Goal: Information Seeking & Learning: Learn about a topic

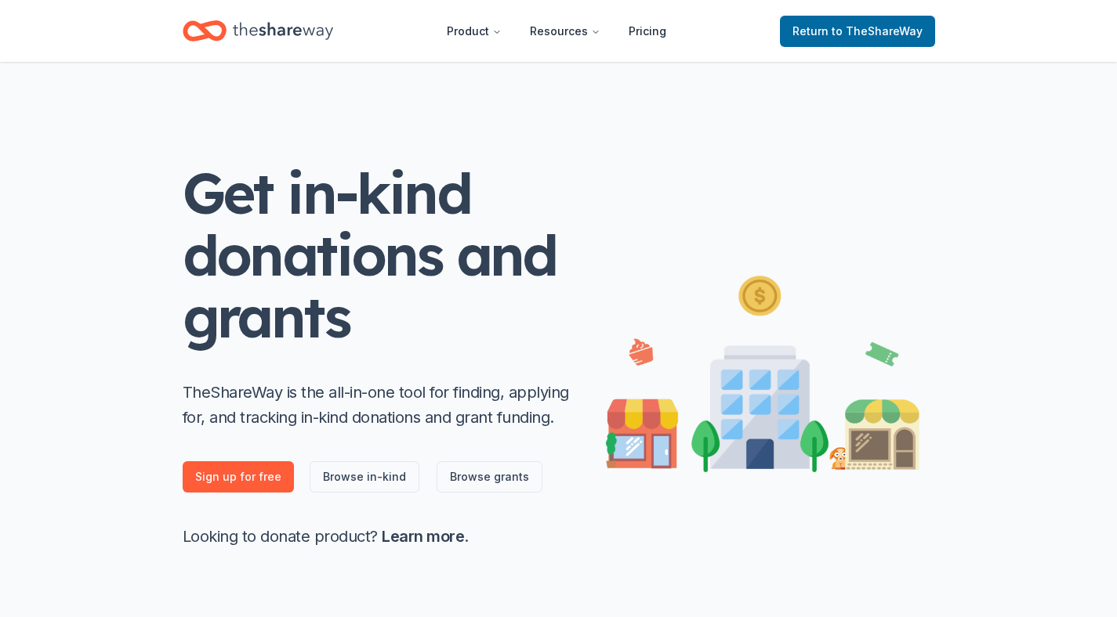
click at [940, 178] on div "Get in-kind donations and grants TheShareWay is the all-in-one tool for finding…" at bounding box center [558, 349] width 802 height 575
click at [828, 28] on span "Return to TheShareWay" at bounding box center [857, 31] width 130 height 19
click at [241, 31] on icon "Home" at bounding box center [283, 31] width 100 height 32
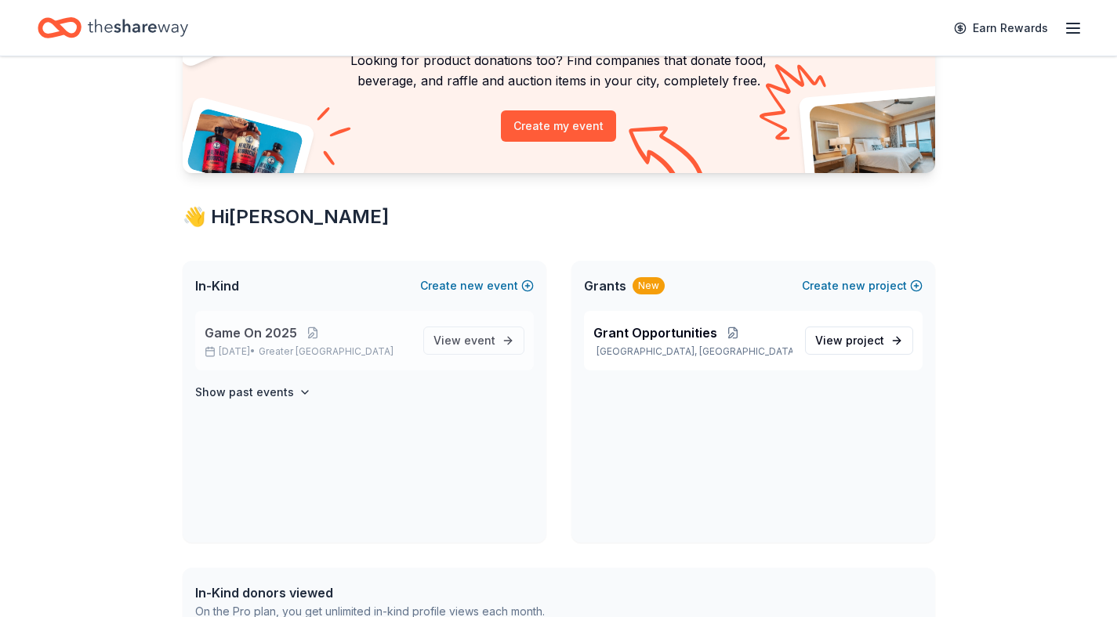
scroll to position [177, 0]
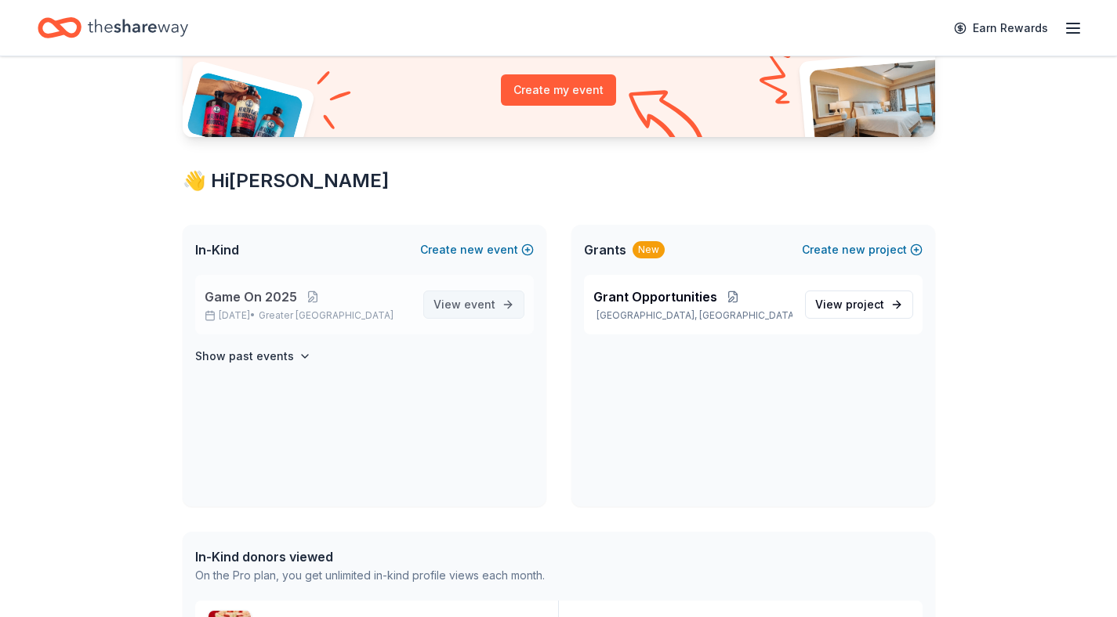
click at [491, 299] on span "event" at bounding box center [479, 304] width 31 height 13
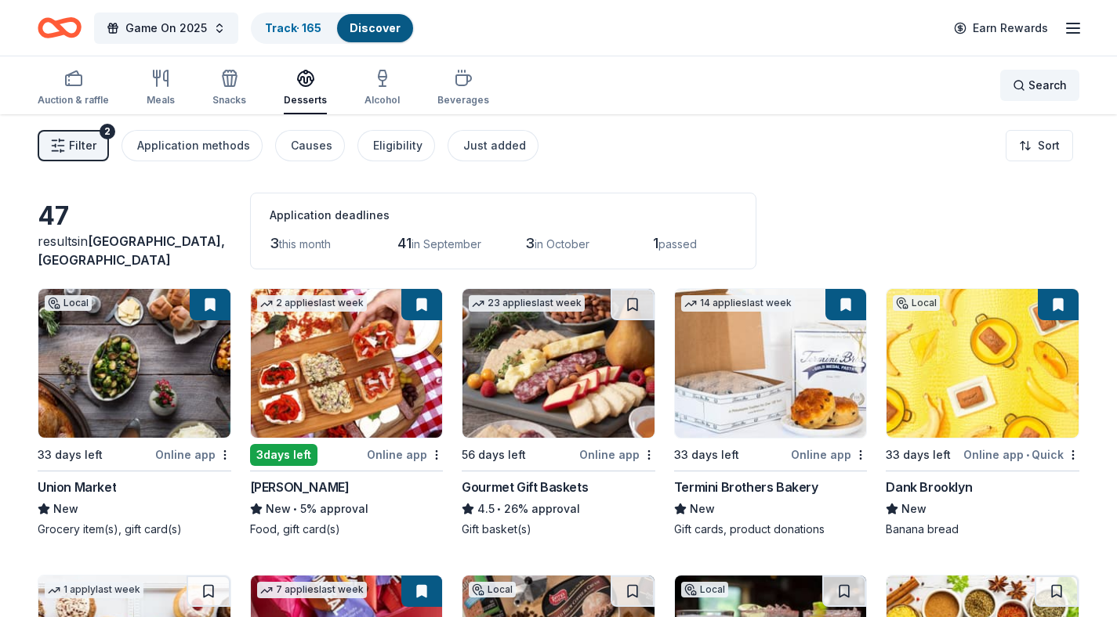
click at [1023, 92] on div "Search" at bounding box center [1039, 85] width 54 height 19
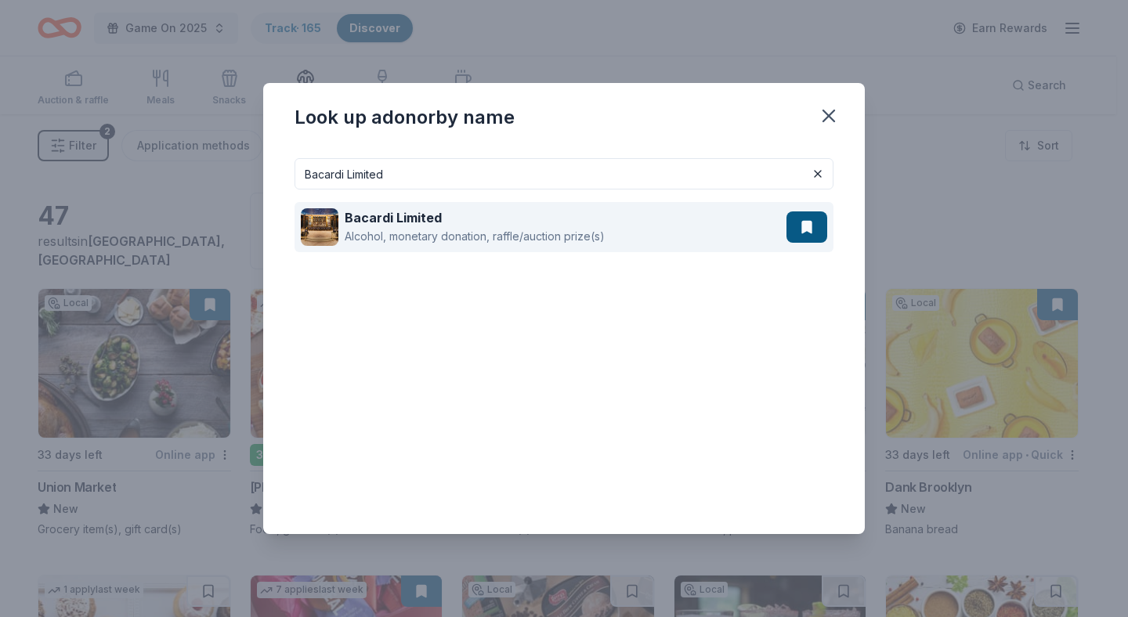
click at [501, 225] on div "Bacardi Limited" at bounding box center [475, 217] width 260 height 19
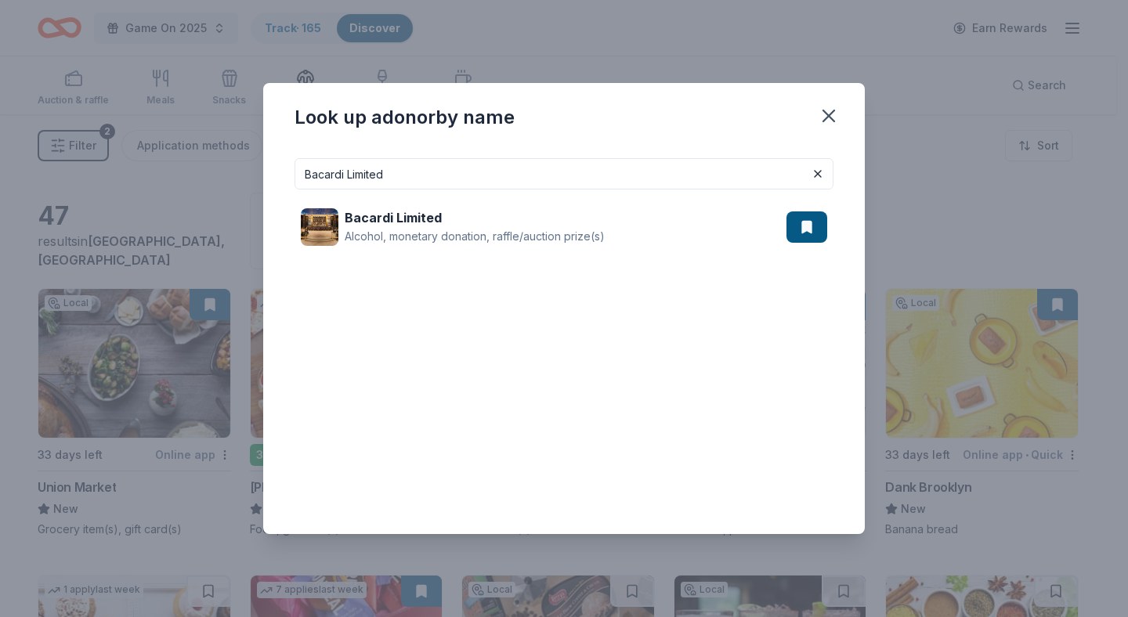
click at [635, 178] on input "Bacardi Limited" at bounding box center [564, 173] width 539 height 31
paste input "Atlanta Hawks"
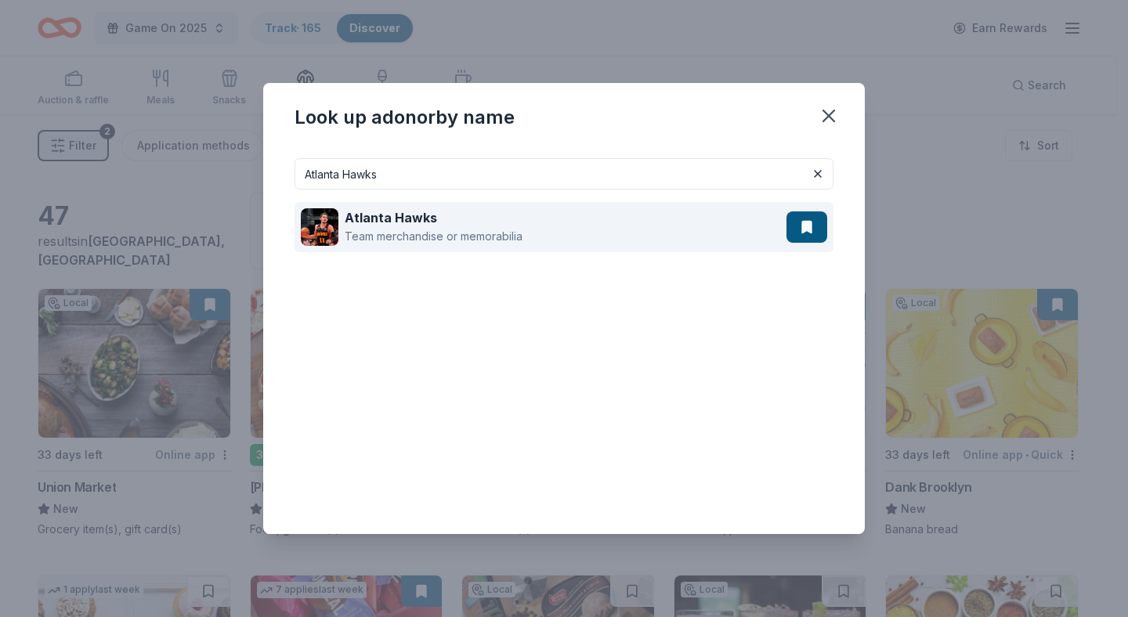
click at [451, 215] on div "Atlanta Hawks" at bounding box center [434, 217] width 178 height 19
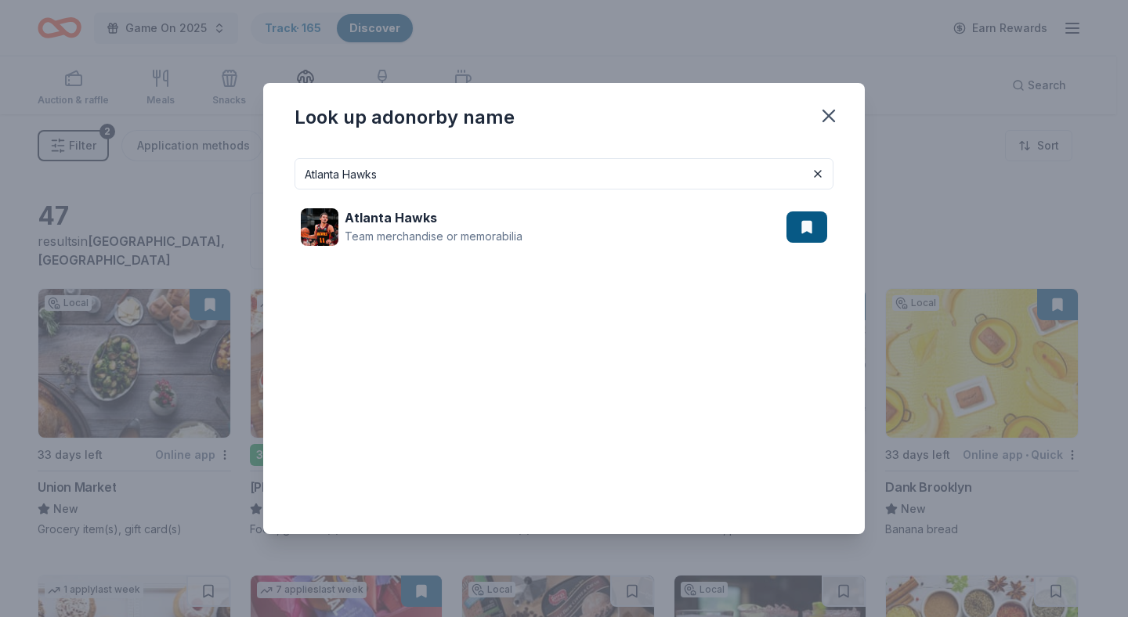
click at [445, 176] on input "Atlanta Hawks" at bounding box center [564, 173] width 539 height 31
paste input "[PERSON_NAME]'s Frozen Custard"
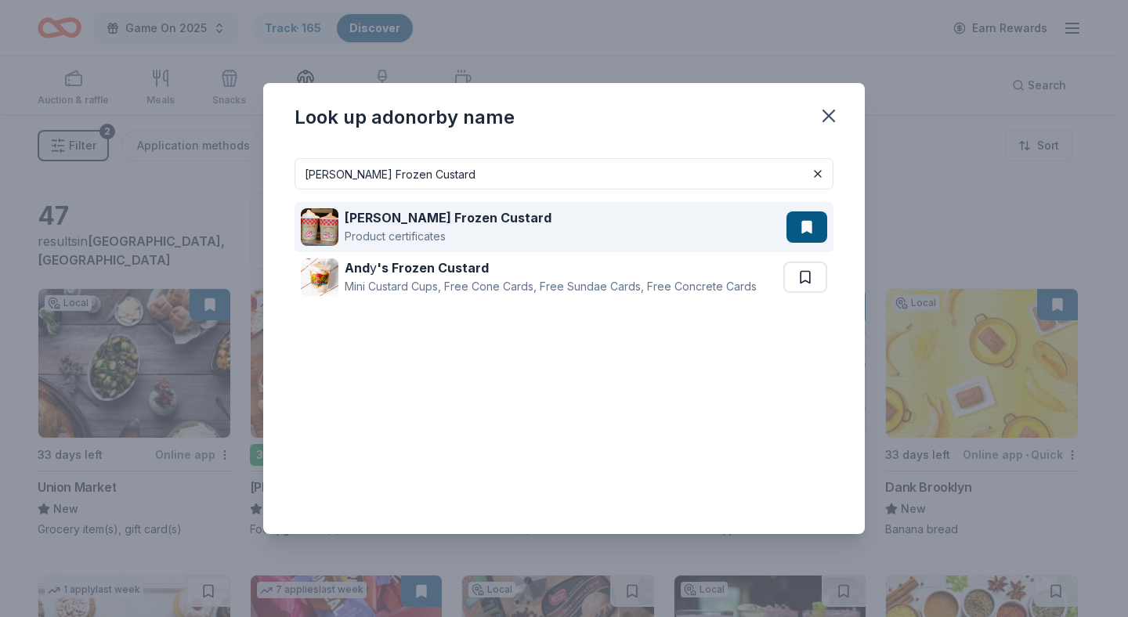
click at [476, 212] on strong "[PERSON_NAME] Frozen Custard" at bounding box center [448, 218] width 207 height 16
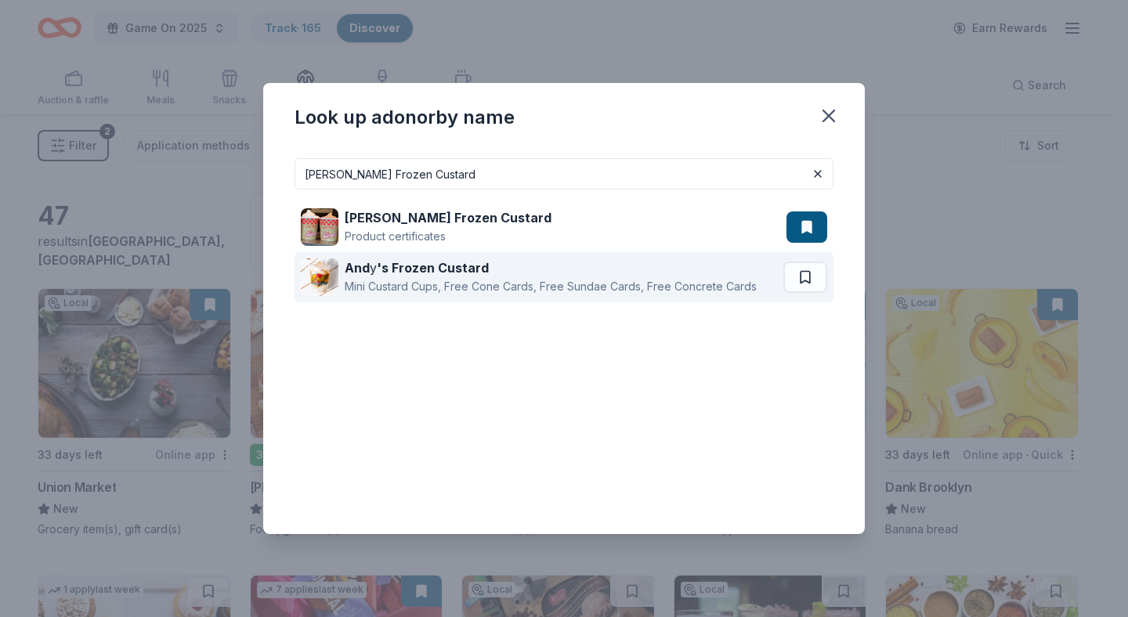
click at [467, 259] on div "And y 's Frozen Custard" at bounding box center [551, 268] width 412 height 19
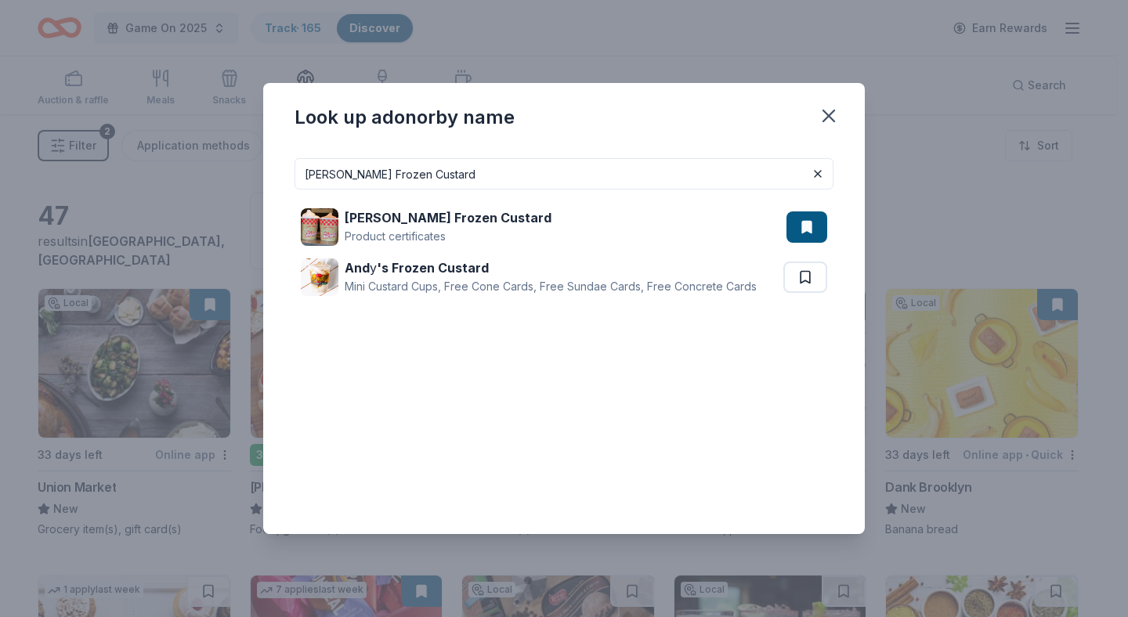
drag, startPoint x: 502, startPoint y: 168, endPoint x: 204, endPoint y: 152, distance: 299.0
click at [204, 152] on div "Look up a donor by name [PERSON_NAME] Frozen Custard [PERSON_NAME] Frozen Custa…" at bounding box center [564, 308] width 1128 height 617
paste input "merican Eagle"
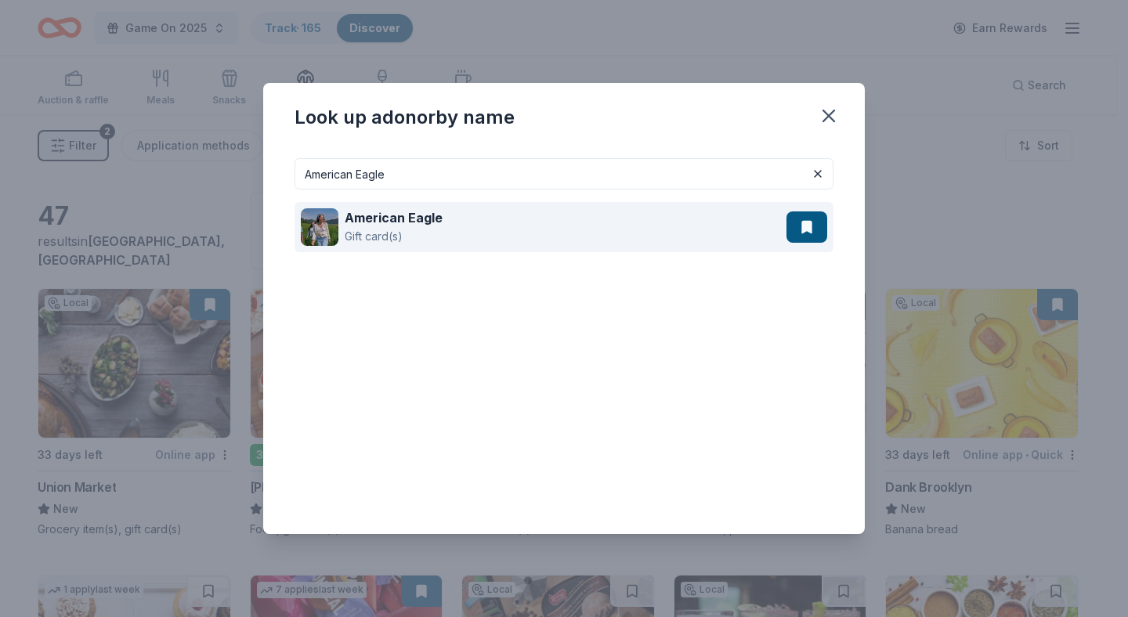
click at [443, 222] on div "American Eagle Gift card(s)" at bounding box center [544, 227] width 486 height 50
click at [468, 235] on div "American Eagle Gift card(s)" at bounding box center [544, 227] width 486 height 50
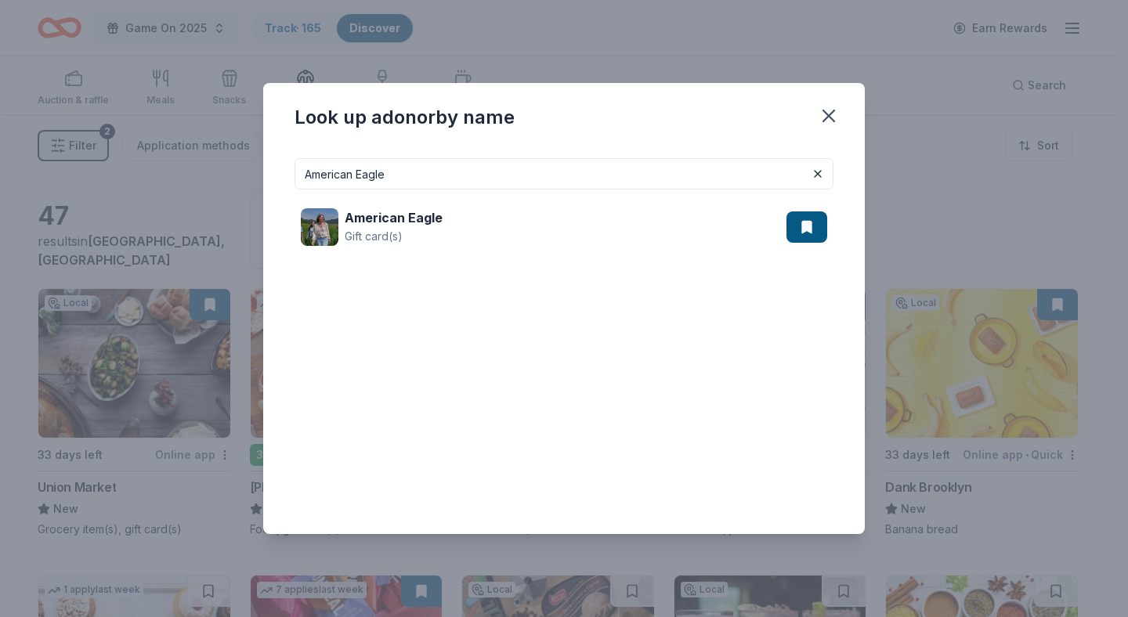
drag, startPoint x: 409, startPoint y: 185, endPoint x: 230, endPoint y: 157, distance: 180.9
click at [230, 157] on div "Look up a donor by name American Eagle American Eagle Gift card(s)" at bounding box center [564, 308] width 1128 height 617
paste input "Airlines"
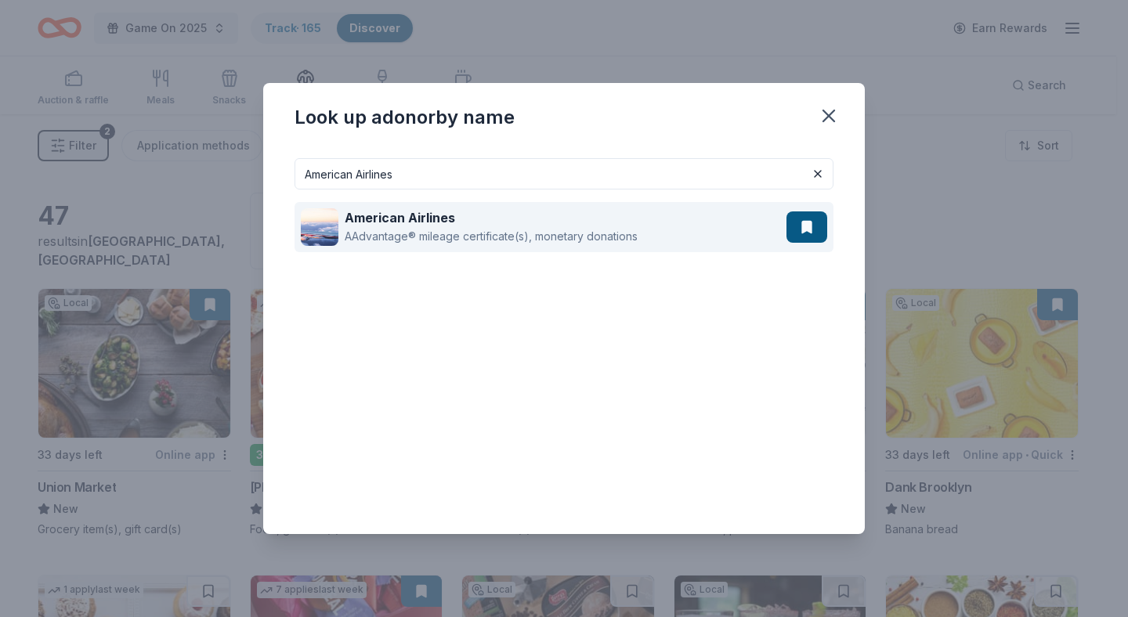
click at [479, 234] on div "AAdvantage® mileage certificate(s), monetary donations" at bounding box center [491, 236] width 293 height 19
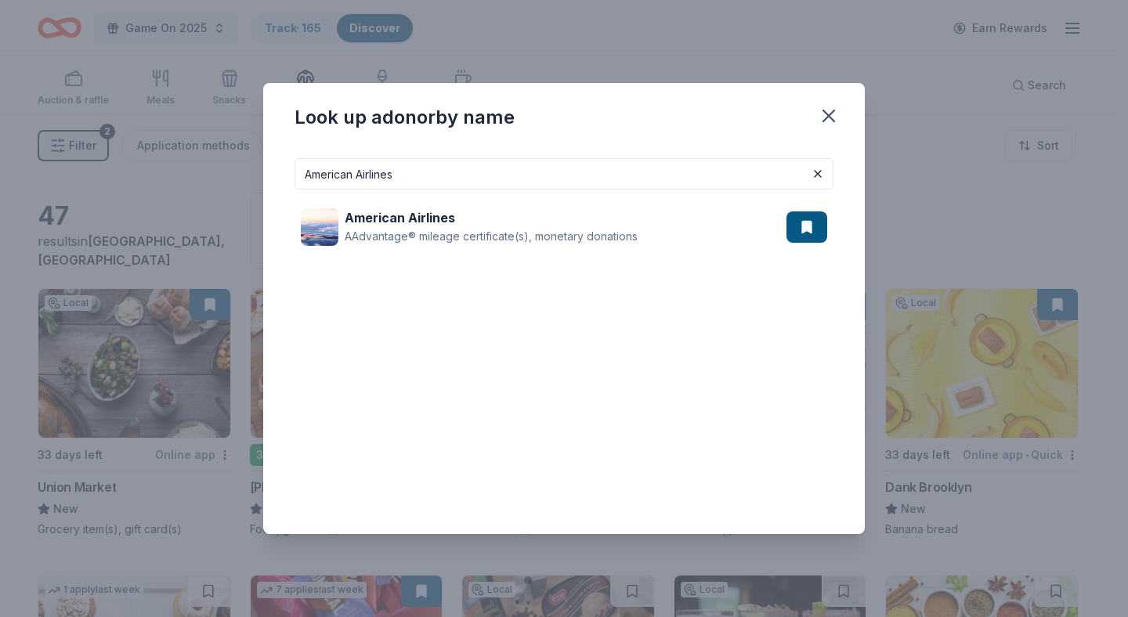
drag, startPoint x: 457, startPoint y: 172, endPoint x: 165, endPoint y: 158, distance: 292.6
click at [165, 158] on div "Look up a donor by name American Airlines American Airlines AAdvantage® mileage…" at bounding box center [564, 308] width 1128 height 617
paste input "MC Theatr"
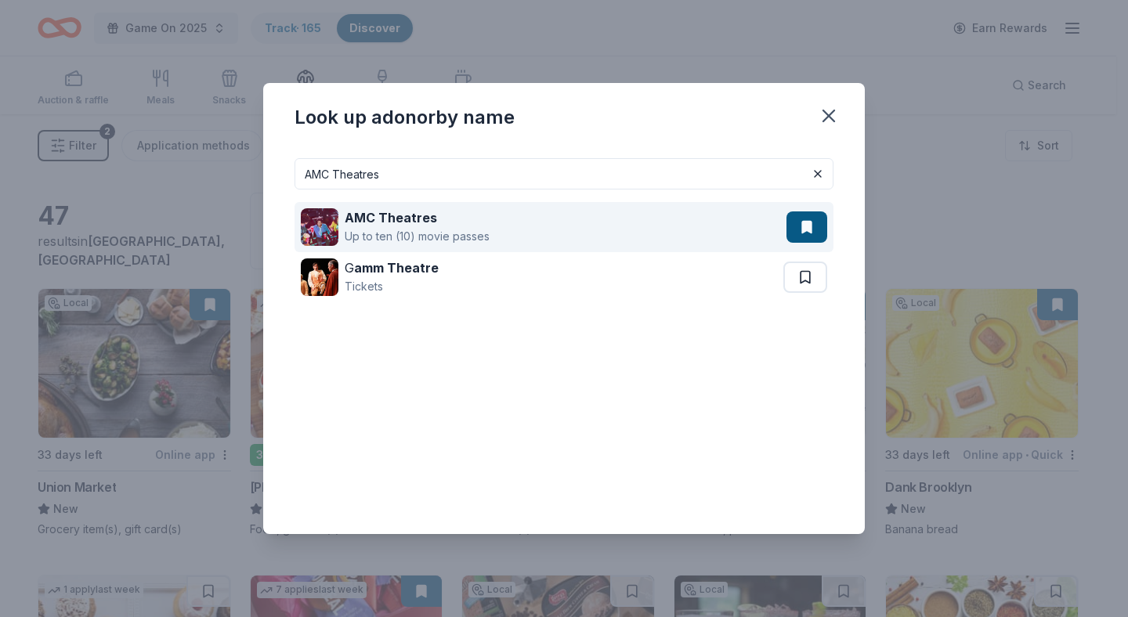
click at [474, 217] on div "AMC Theatres" at bounding box center [417, 217] width 145 height 19
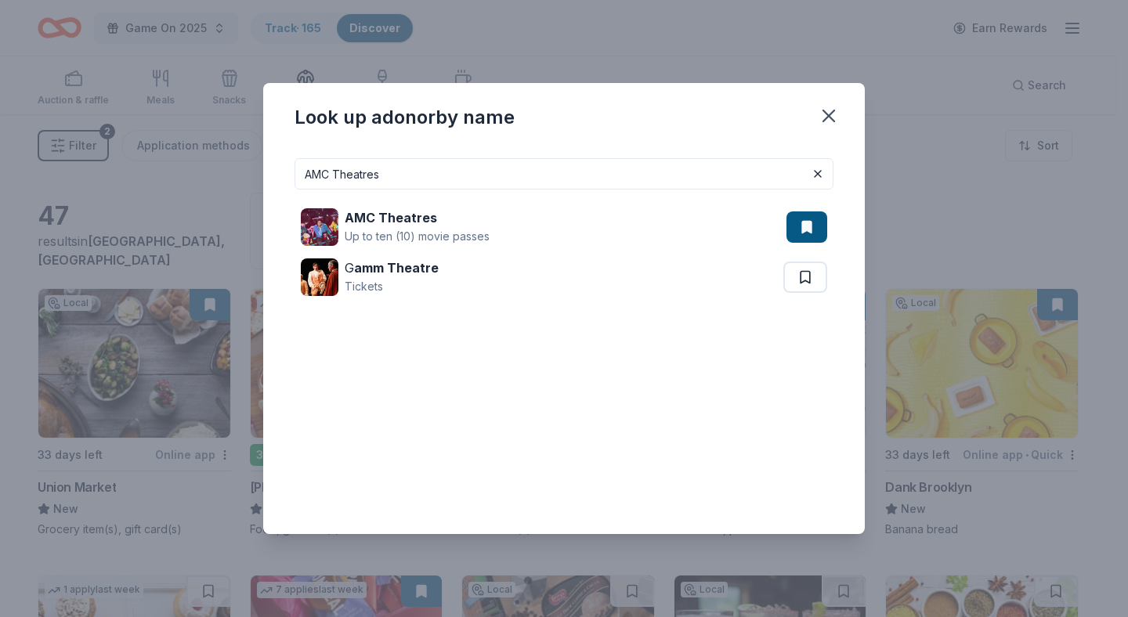
drag, startPoint x: 416, startPoint y: 167, endPoint x: 280, endPoint y: 165, distance: 136.4
click at [280, 165] on div "AMC Theatres AMC Theatres Up to ten (10) movie passes [GEOGRAPHIC_DATA] Tickets" at bounding box center [564, 340] width 602 height 389
drag, startPoint x: 440, startPoint y: 178, endPoint x: 245, endPoint y: 177, distance: 194.3
click at [245, 177] on div "Look up a donor by name AMC Theatres AMC Theatres Up to ten (10) movie passes G…" at bounding box center [564, 308] width 1128 height 617
paste input "lterEco Chocolat"
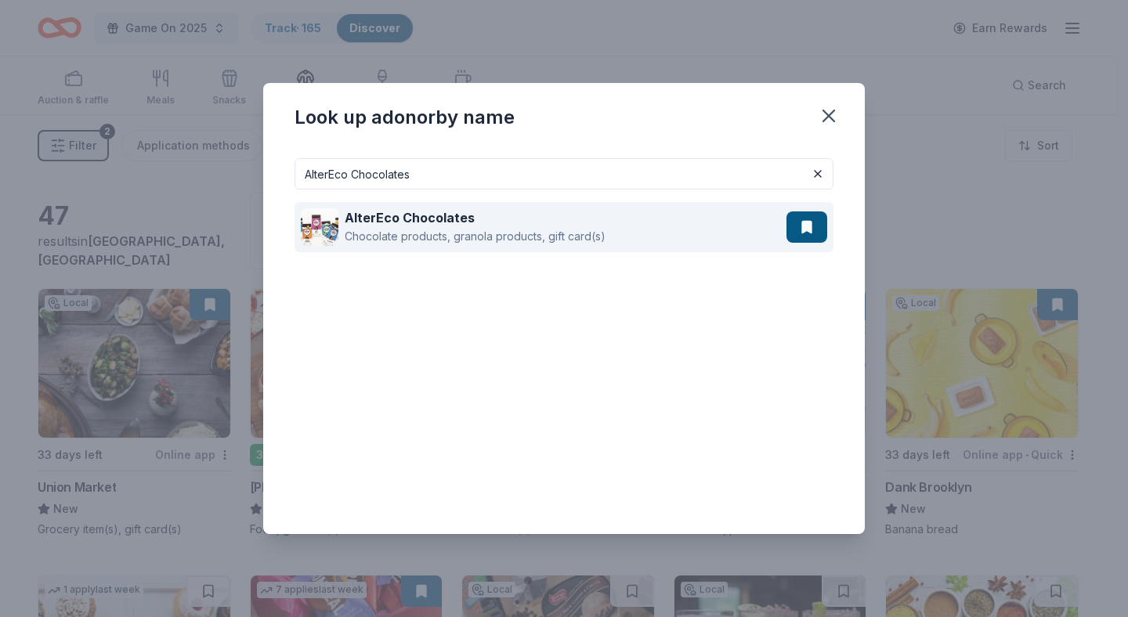
click at [477, 230] on div "Chocolate products, granola products, gift card(s)" at bounding box center [475, 236] width 261 height 19
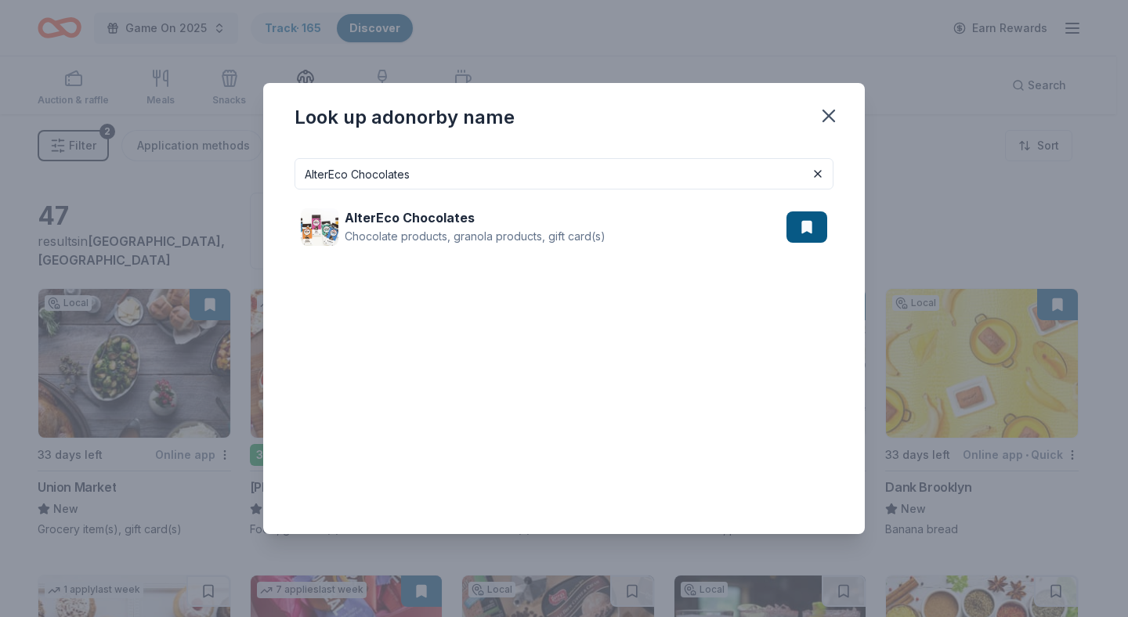
click at [477, 167] on input "AlterEco Chocolates" at bounding box center [564, 173] width 539 height 31
paste input "aska Airlin"
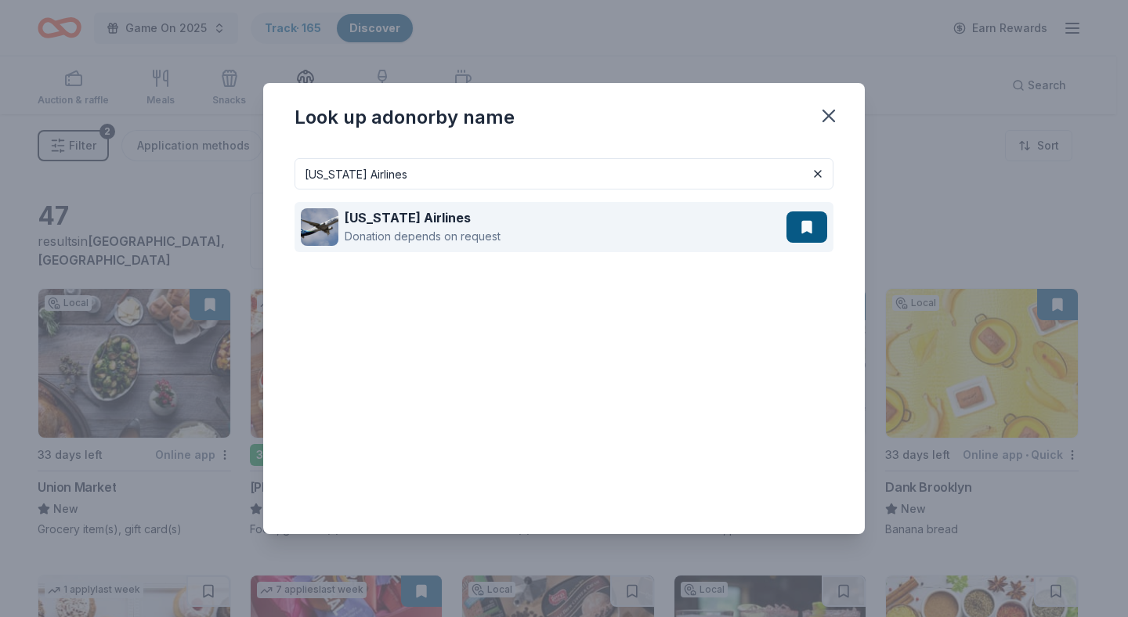
click at [516, 226] on div "[US_STATE] Airlines Donation depends on request" at bounding box center [544, 227] width 486 height 50
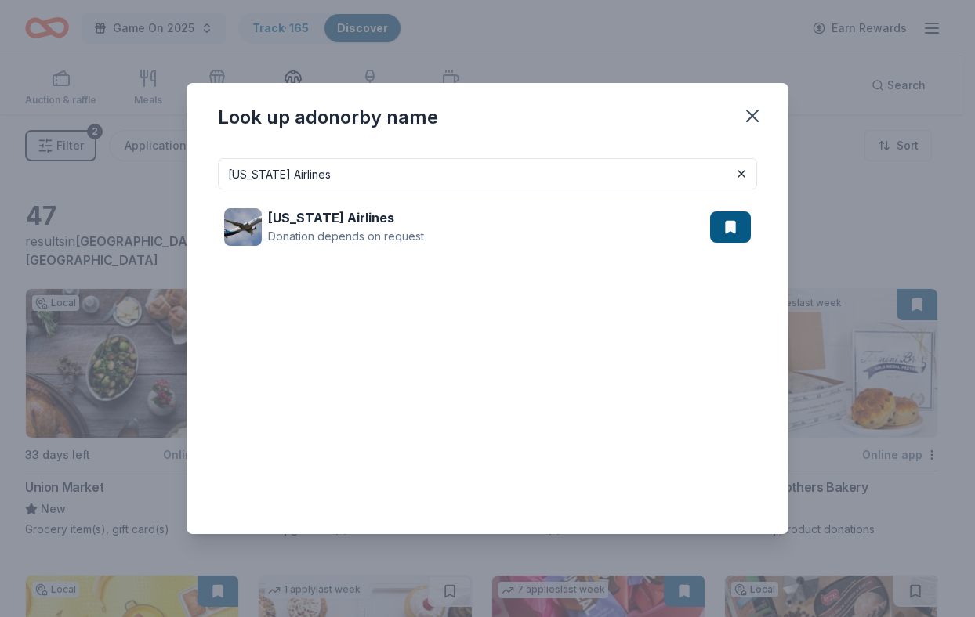
drag, startPoint x: 317, startPoint y: 185, endPoint x: 208, endPoint y: 185, distance: 108.9
click at [206, 185] on div "[US_STATE] Airlines [US_STATE] Airlines Donation depends on request" at bounding box center [487, 340] width 602 height 389
paste input "dida"
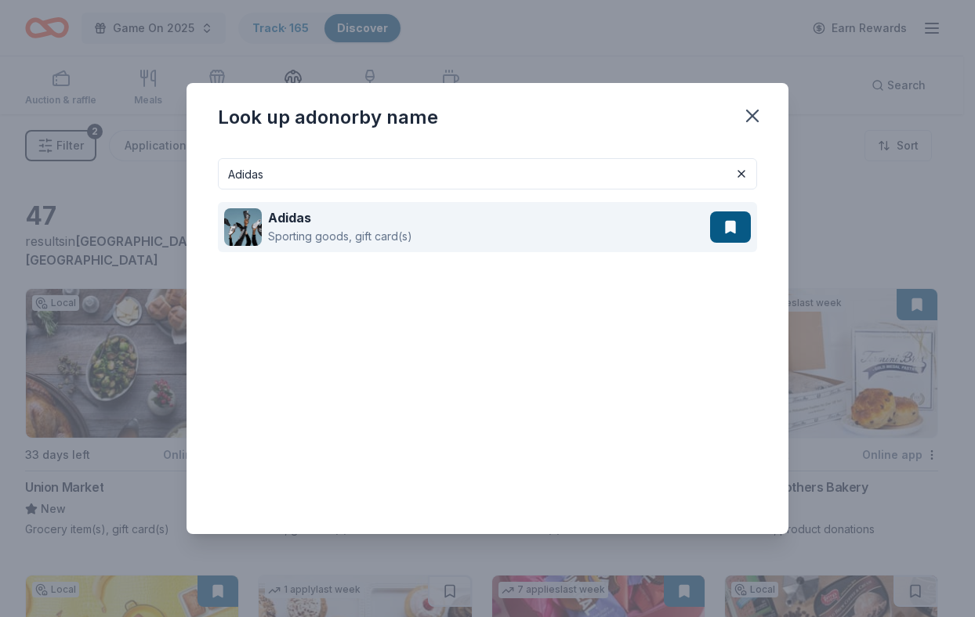
click at [411, 235] on div "Adidas Sporting goods, gift card(s)" at bounding box center [467, 227] width 486 height 50
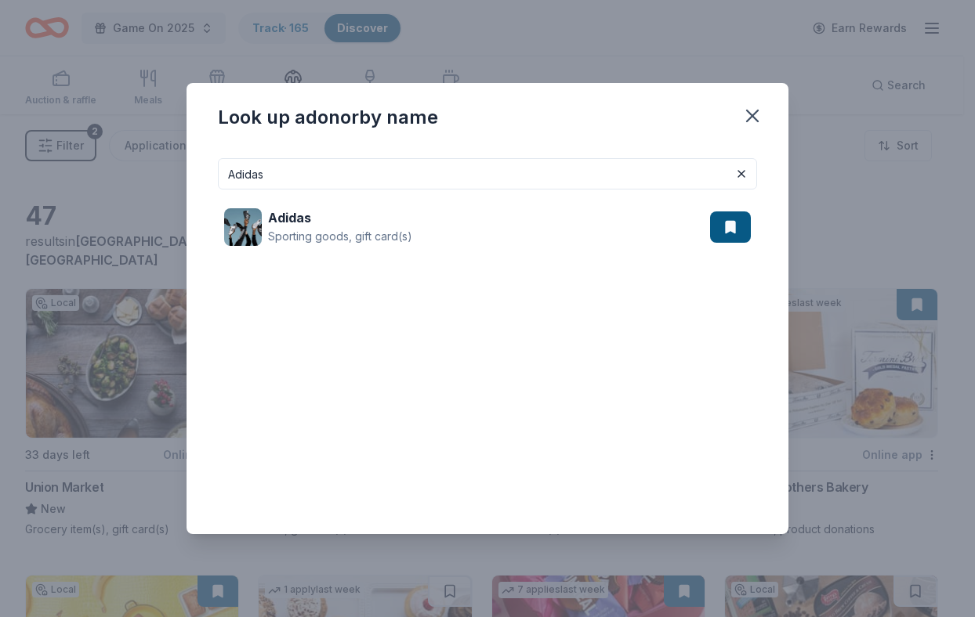
click at [373, 177] on input "Adidas" at bounding box center [487, 173] width 539 height 31
paste input "[PERSON_NAME] & [PERSON_NAME]"
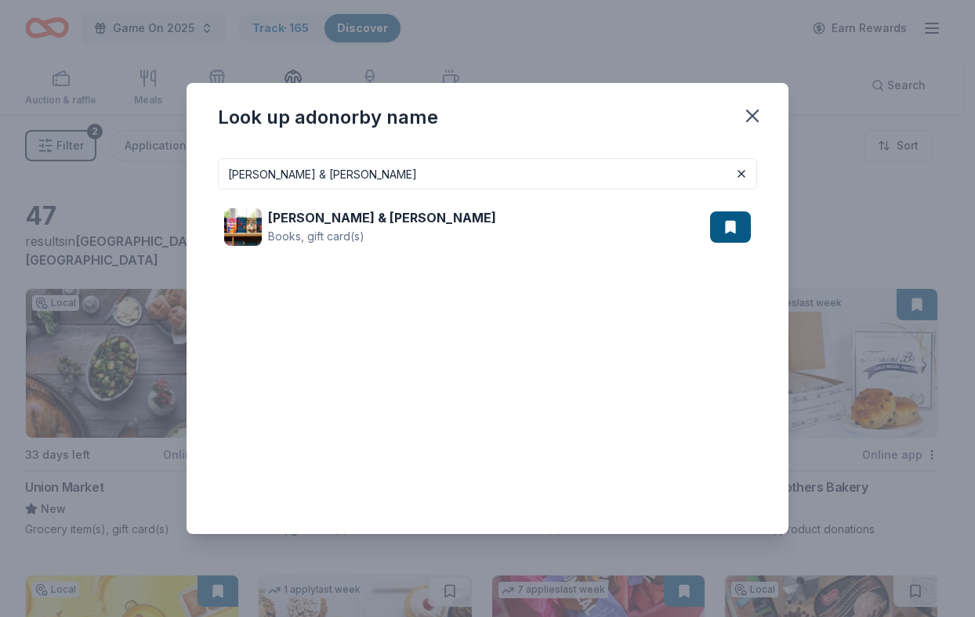
click at [459, 212] on div "[PERSON_NAME] & [PERSON_NAME] Books, gift card(s)" at bounding box center [467, 227] width 486 height 50
click at [453, 176] on input "[PERSON_NAME] & [PERSON_NAME]" at bounding box center [487, 173] width 539 height 31
paste input "skin [PERSON_NAME]"
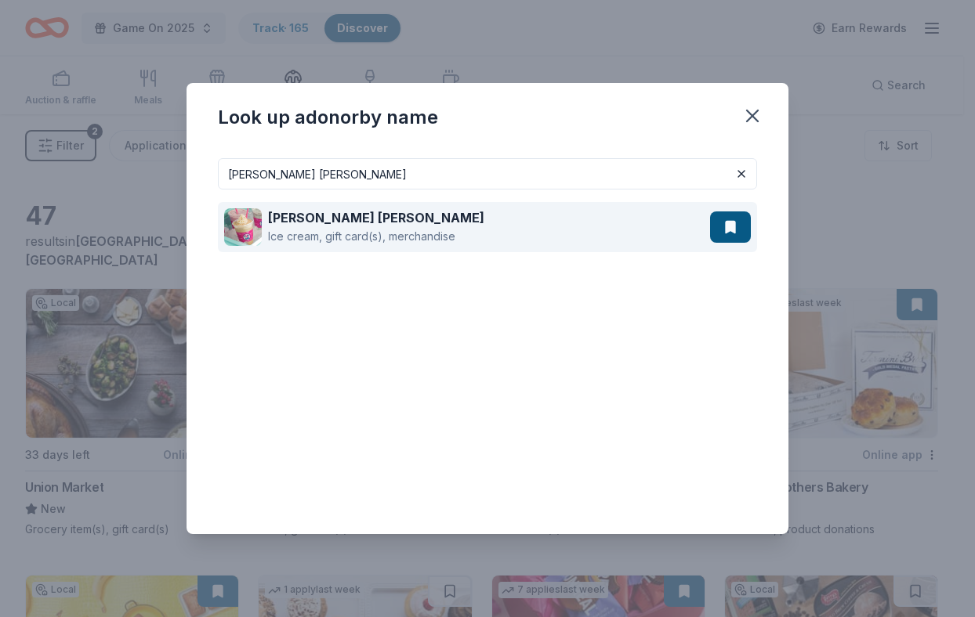
click at [429, 241] on div "Ice cream, gift card(s), merchandise" at bounding box center [376, 236] width 216 height 19
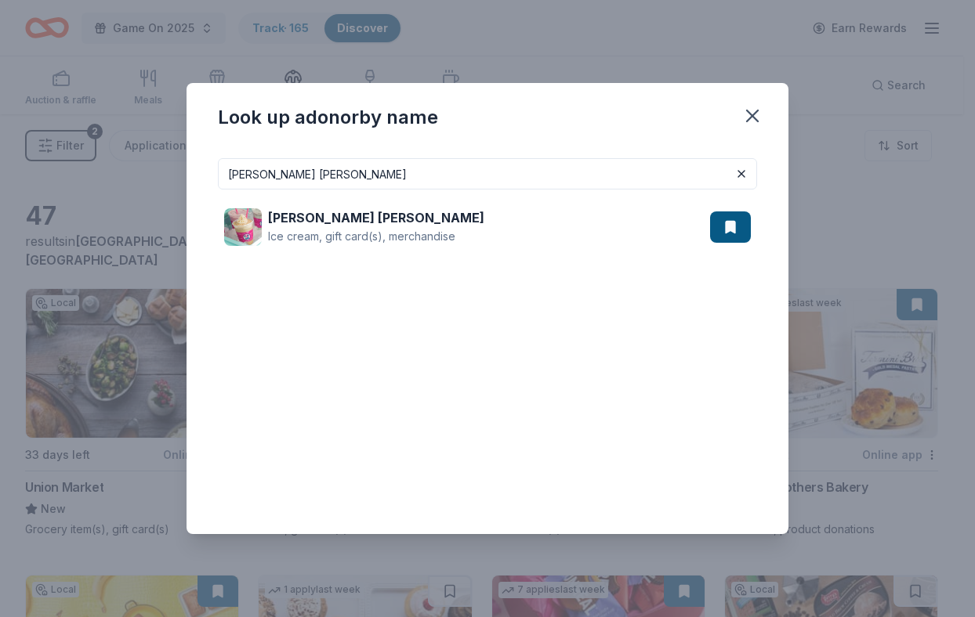
click at [447, 162] on input "[PERSON_NAME] [PERSON_NAME]" at bounding box center [487, 173] width 539 height 31
paste input "eecher's Handmade Cheese"
click at [512, 259] on div "Beecher's Handmade Cheese artisanal cheese products" at bounding box center [487, 227] width 539 height 75
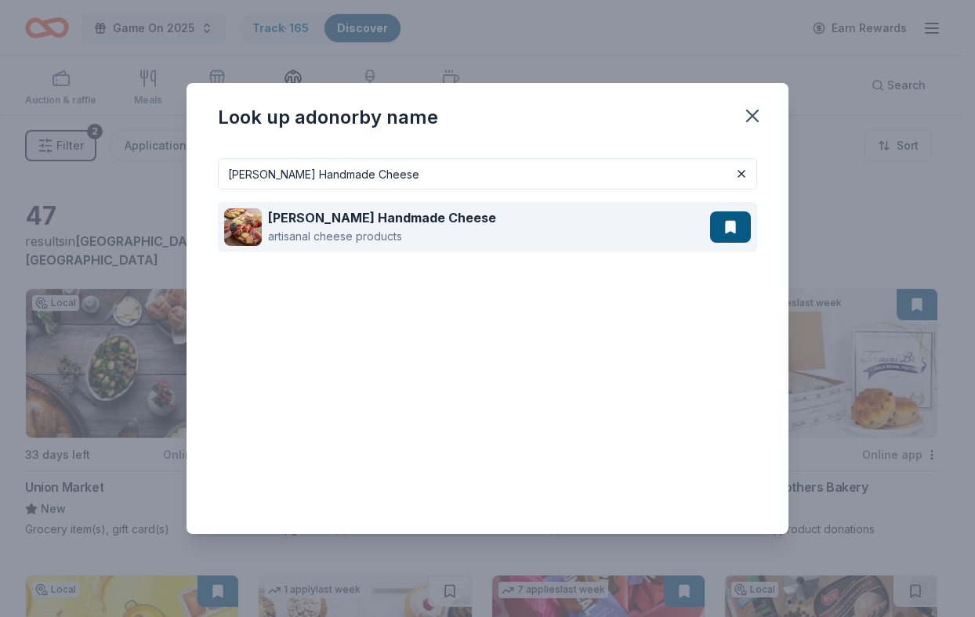
click at [536, 231] on div "Beecher's Handmade Cheese artisanal cheese products" at bounding box center [467, 227] width 486 height 50
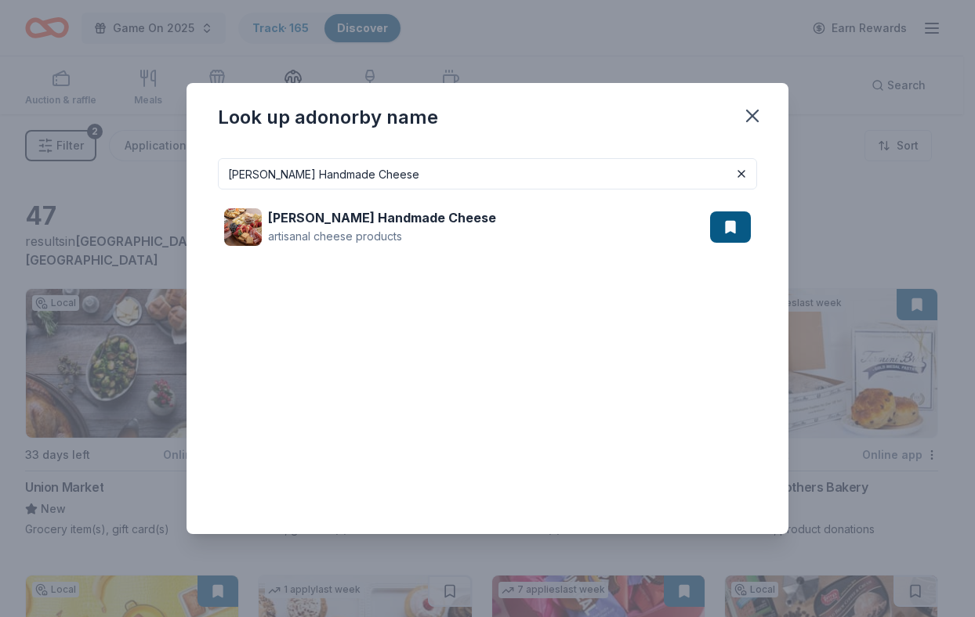
click at [434, 172] on input "[PERSON_NAME] Handmade Cheese" at bounding box center [487, 173] width 539 height 31
paste input "n's Kosher Deli"
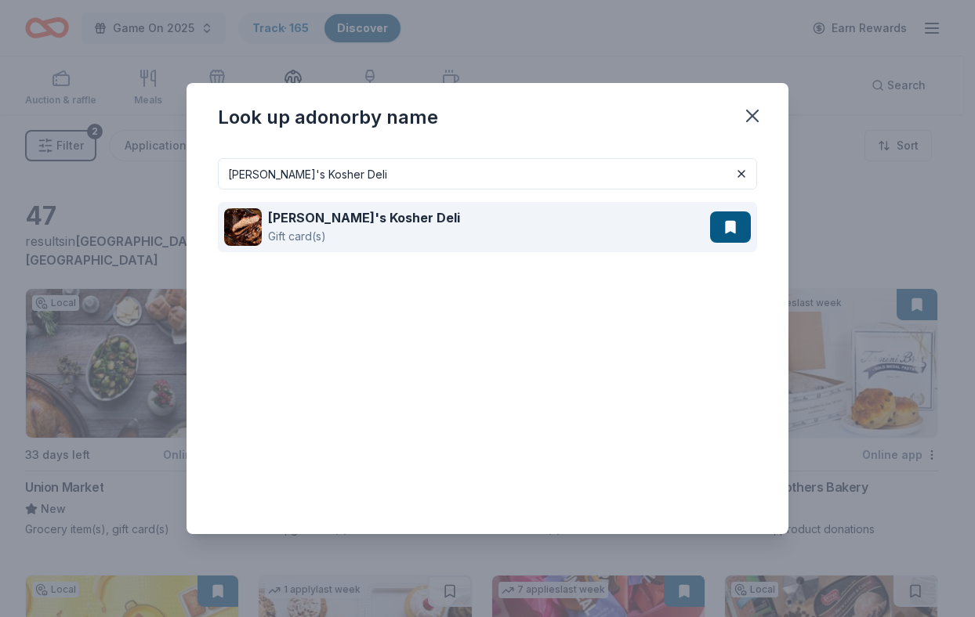
click at [539, 228] on div "[PERSON_NAME]'s Kosher Deli Gift card(s)" at bounding box center [467, 227] width 486 height 50
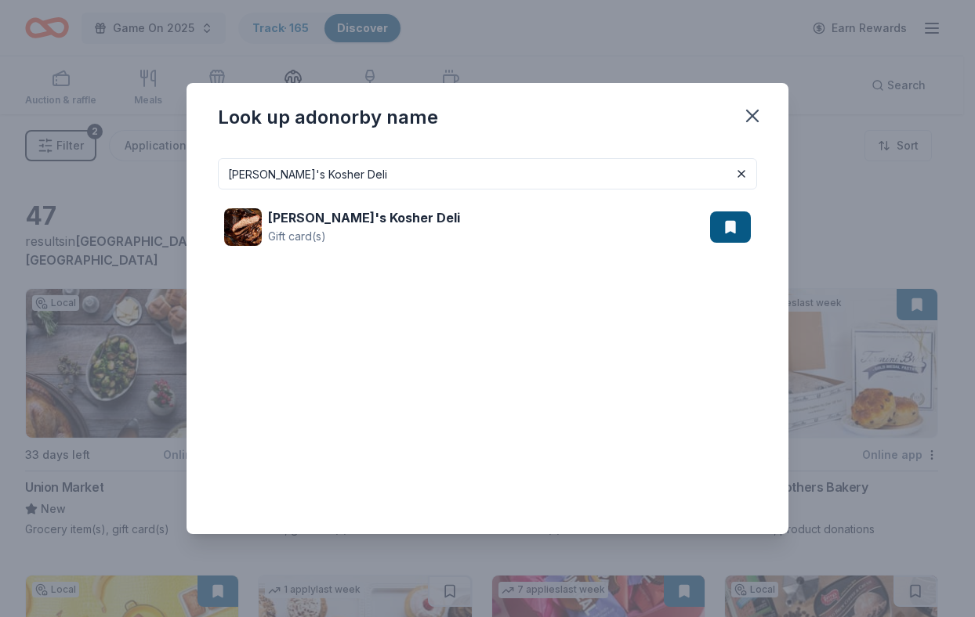
click at [324, 179] on input "[PERSON_NAME]'s Kosher Deli" at bounding box center [487, 173] width 539 height 31
paste input "ihana"
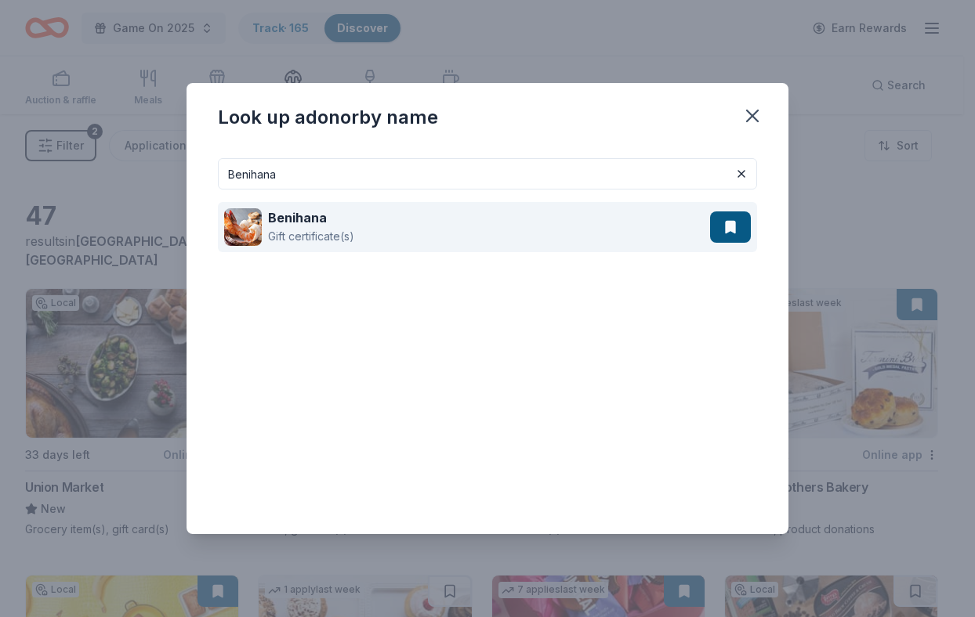
click at [452, 232] on div "Benihana Gift certificate(s)" at bounding box center [467, 227] width 486 height 50
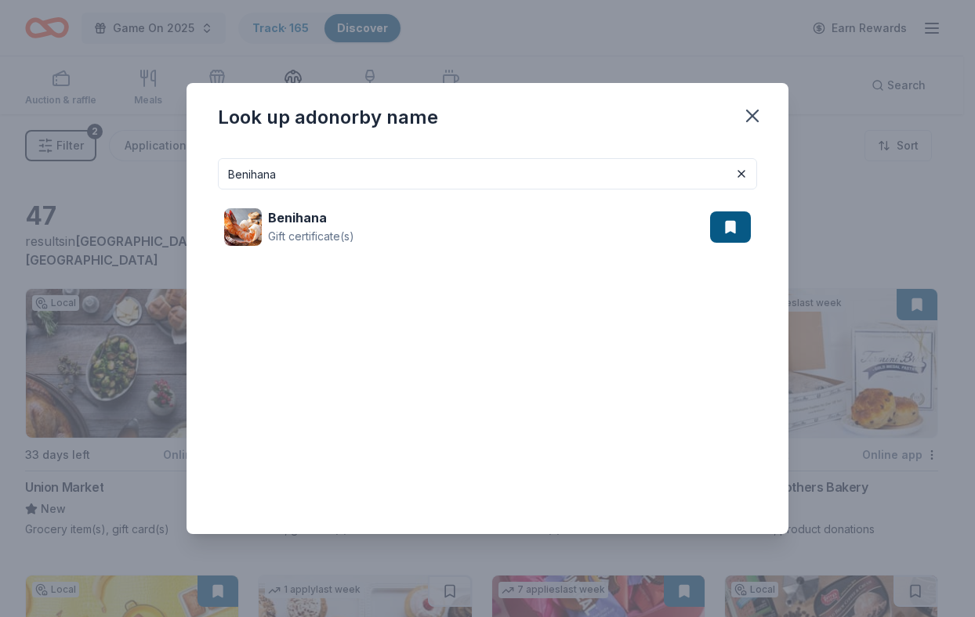
click at [351, 161] on input "Benihana" at bounding box center [487, 173] width 539 height 31
paste input "ig Slide Brewery"
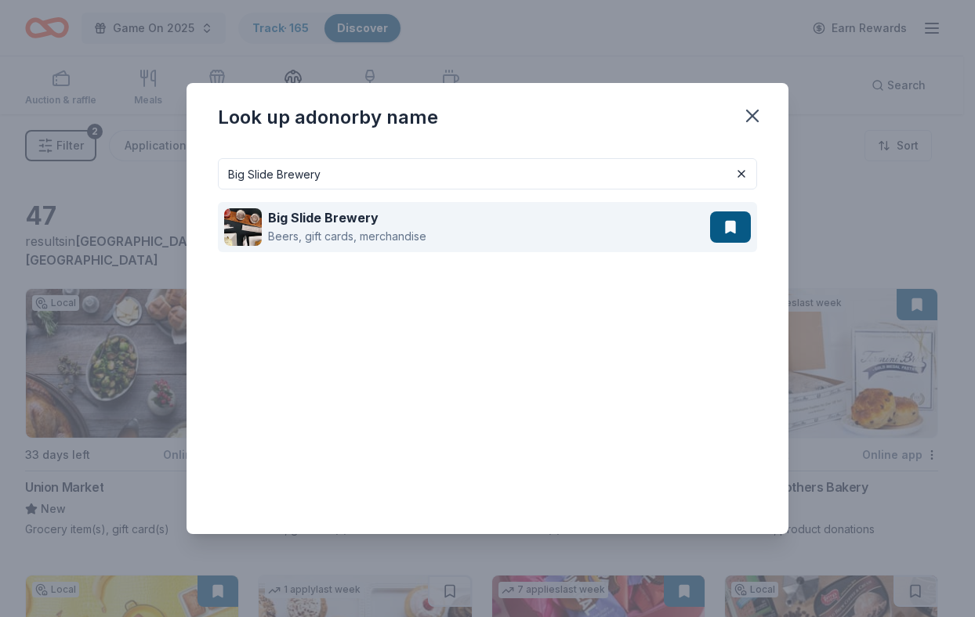
click at [391, 223] on div "Big Slide Brewery" at bounding box center [347, 217] width 158 height 19
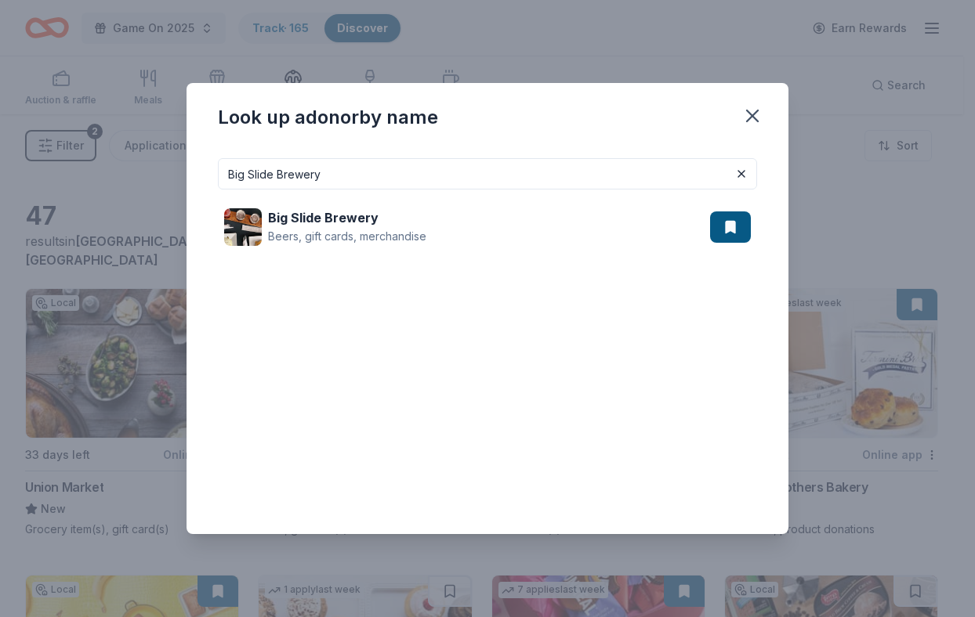
click at [516, 162] on input "Big Slide Brewery" at bounding box center [487, 173] width 539 height 31
paste input "limpie"
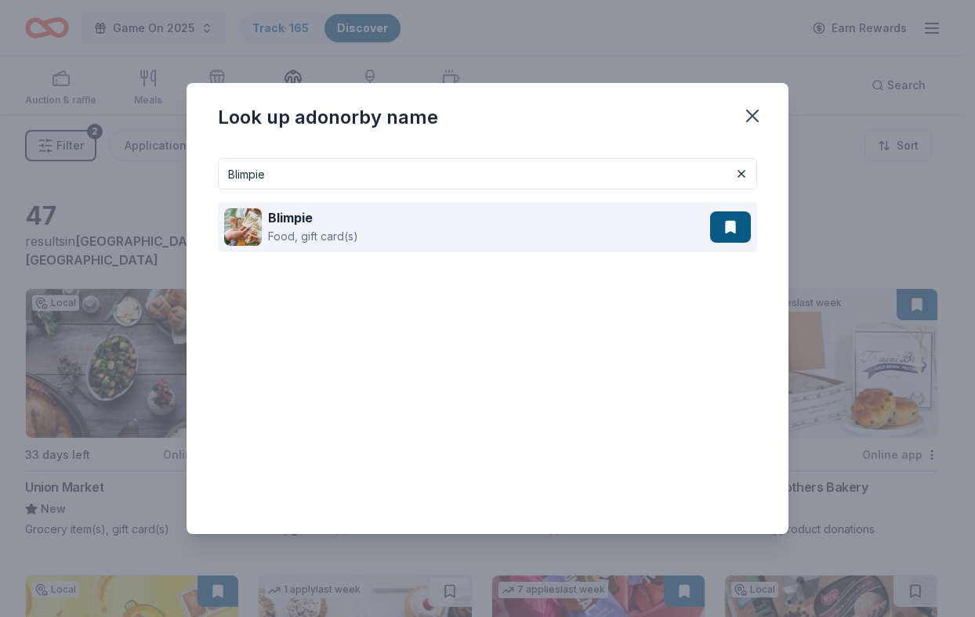
click at [535, 226] on div "Blimpie Food, gift card(s)" at bounding box center [467, 227] width 486 height 50
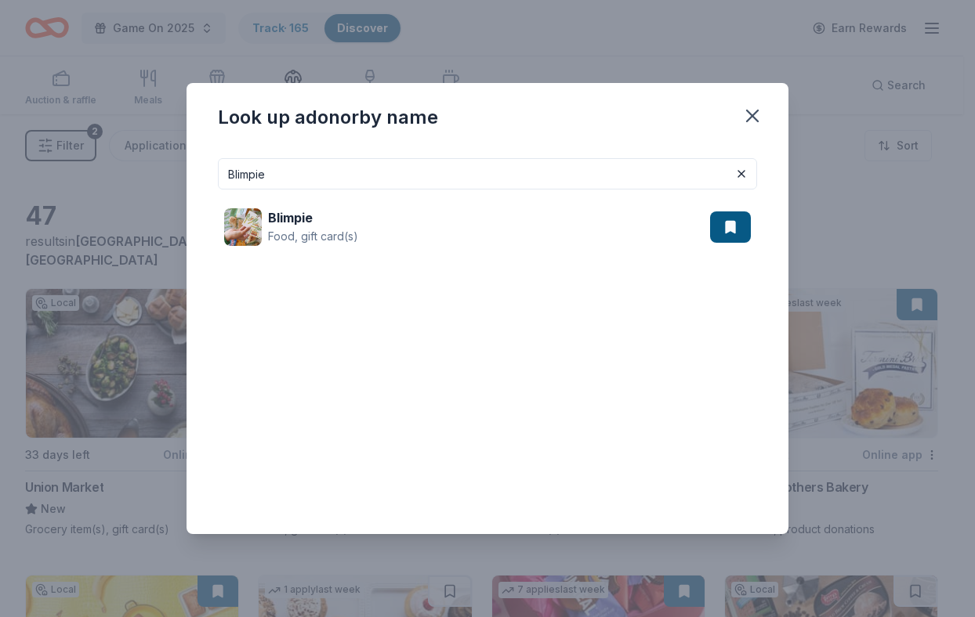
click at [360, 183] on input "Blimpie" at bounding box center [487, 173] width 539 height 31
paste input "obo's Bakery"
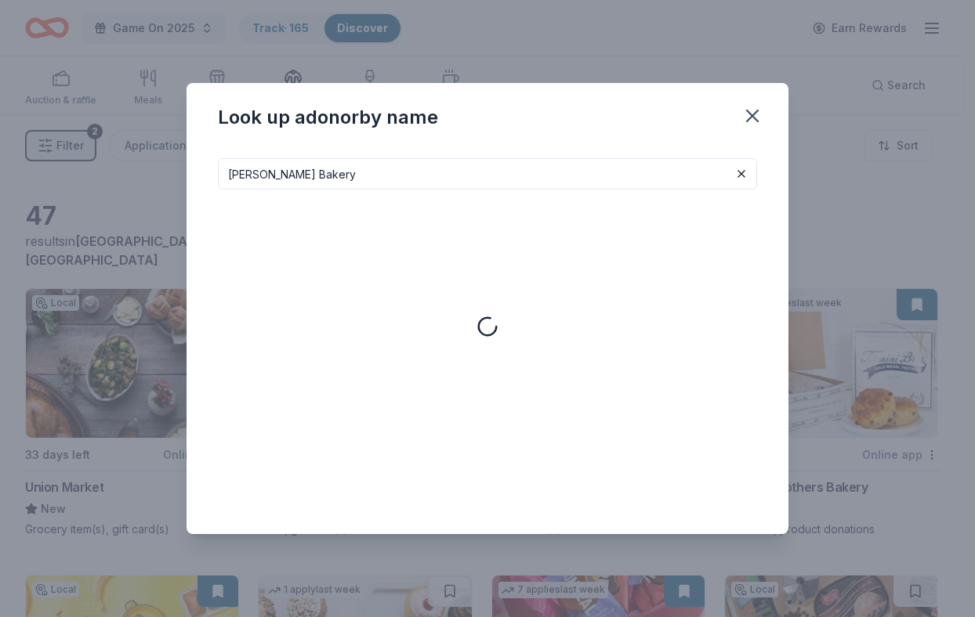
type input "[PERSON_NAME] Bakery"
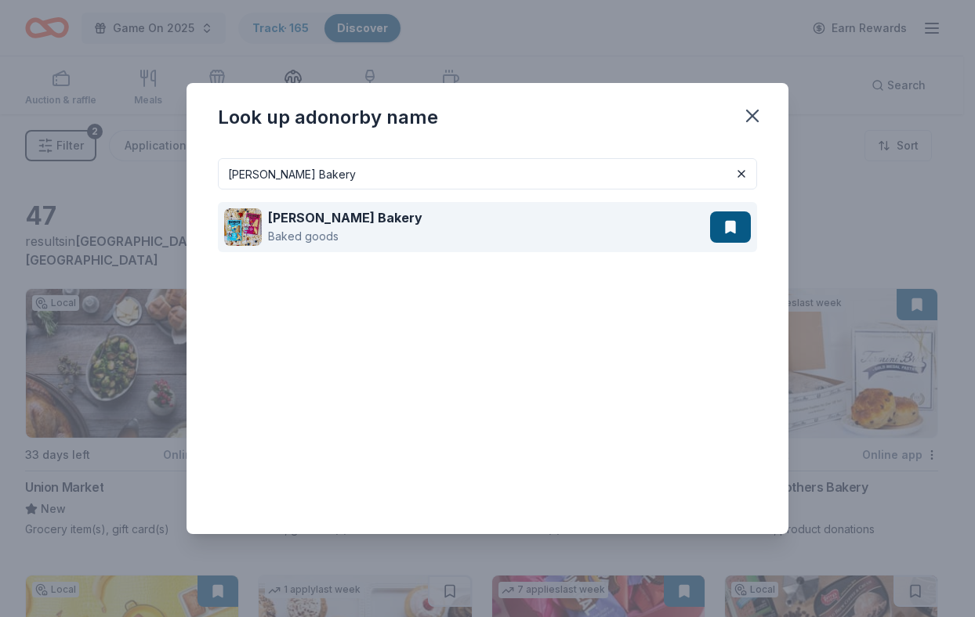
click at [408, 235] on div "[PERSON_NAME] Bakery Baked goods" at bounding box center [467, 227] width 486 height 50
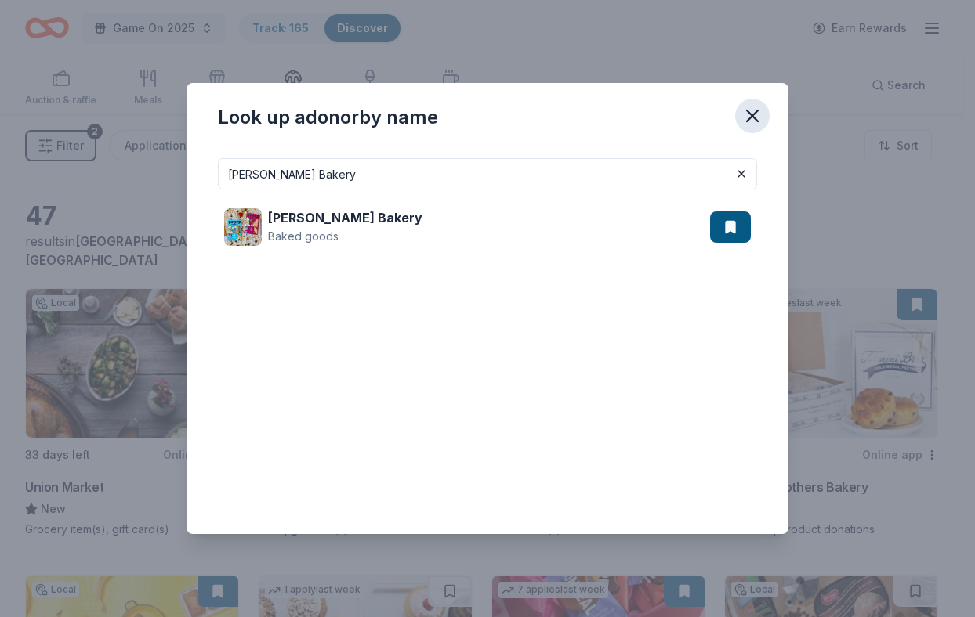
click at [750, 118] on icon "button" at bounding box center [752, 115] width 11 height 11
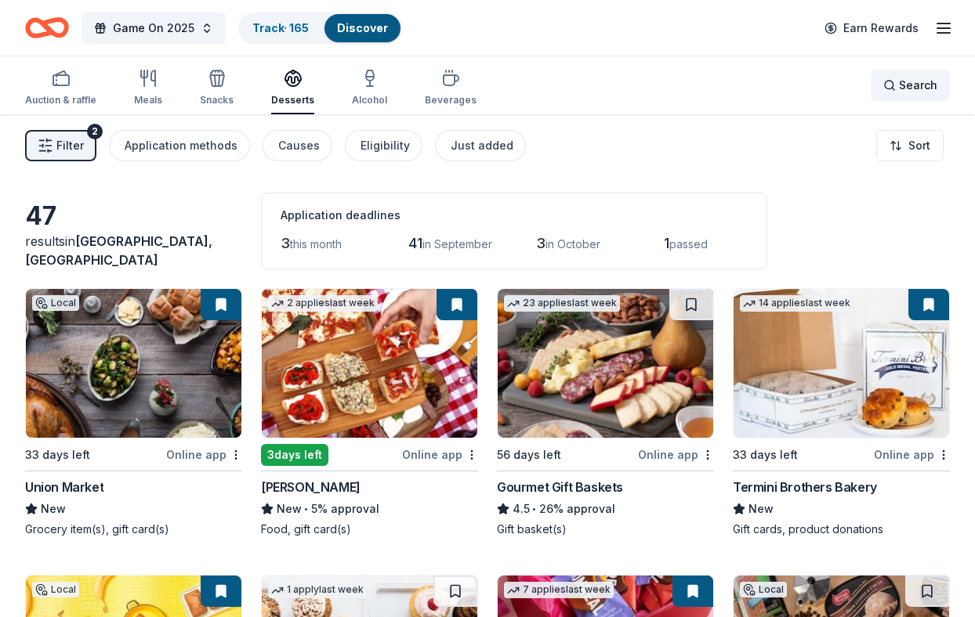
click at [898, 78] on div "Search" at bounding box center [910, 85] width 54 height 19
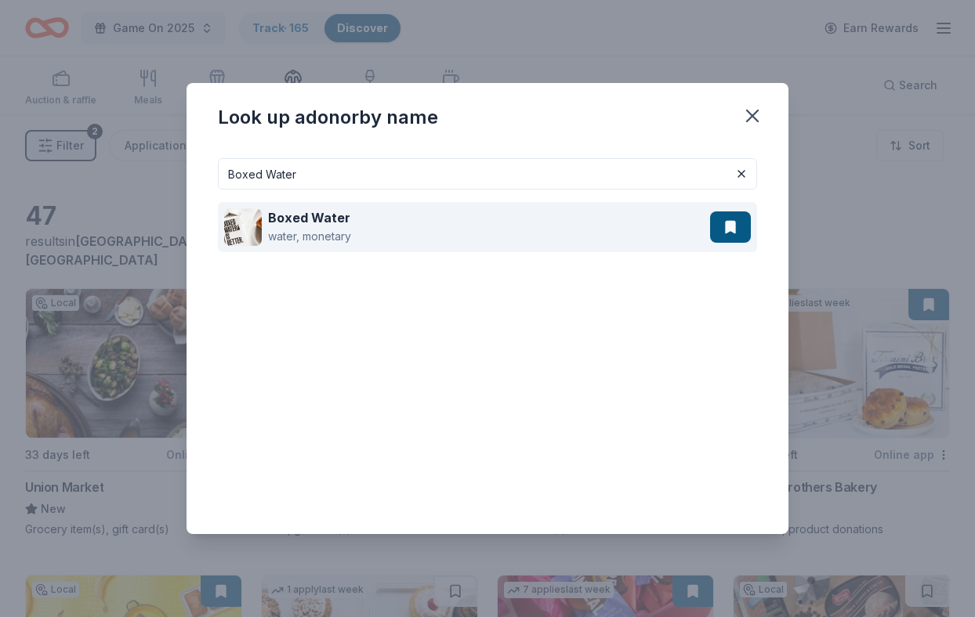
click at [469, 248] on div "Boxed Water water, monetary" at bounding box center [467, 227] width 486 height 50
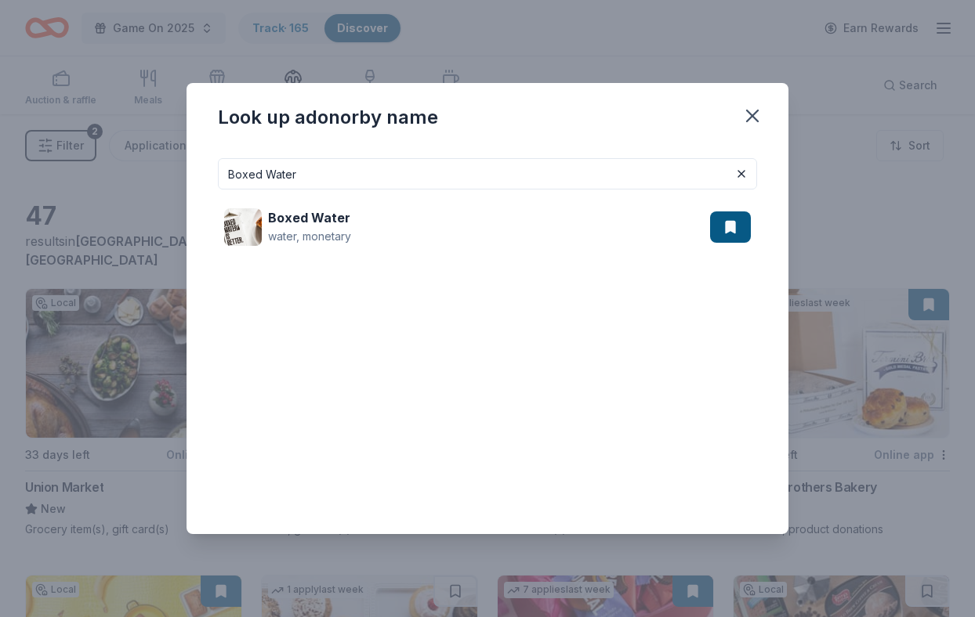
click at [343, 183] on input "Boxed Water" at bounding box center [487, 173] width 539 height 31
paste input "rooklyn Brewery"
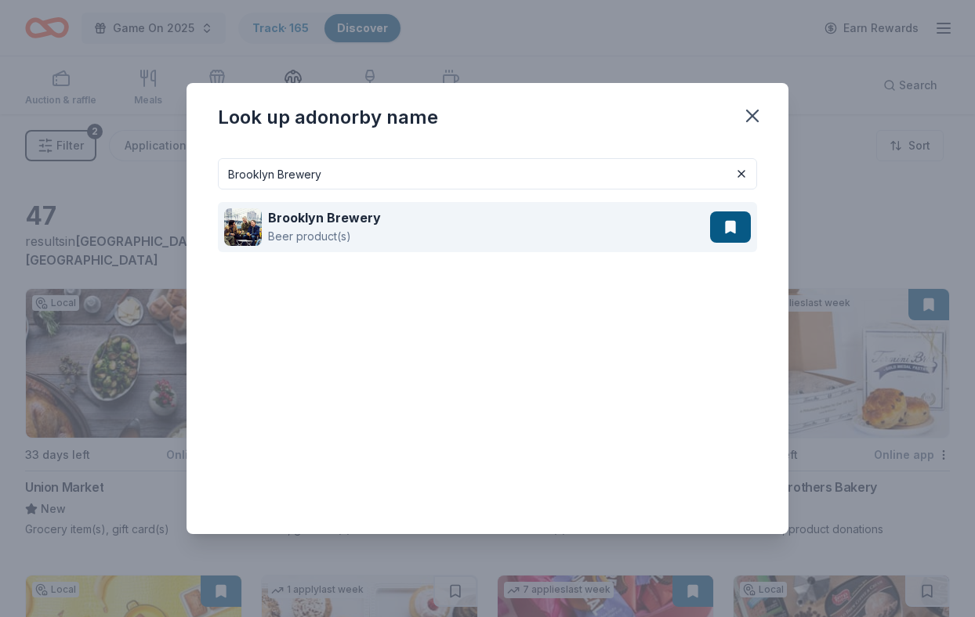
click at [378, 202] on div "Brooklyn Brewery Beer product(s)" at bounding box center [467, 227] width 486 height 50
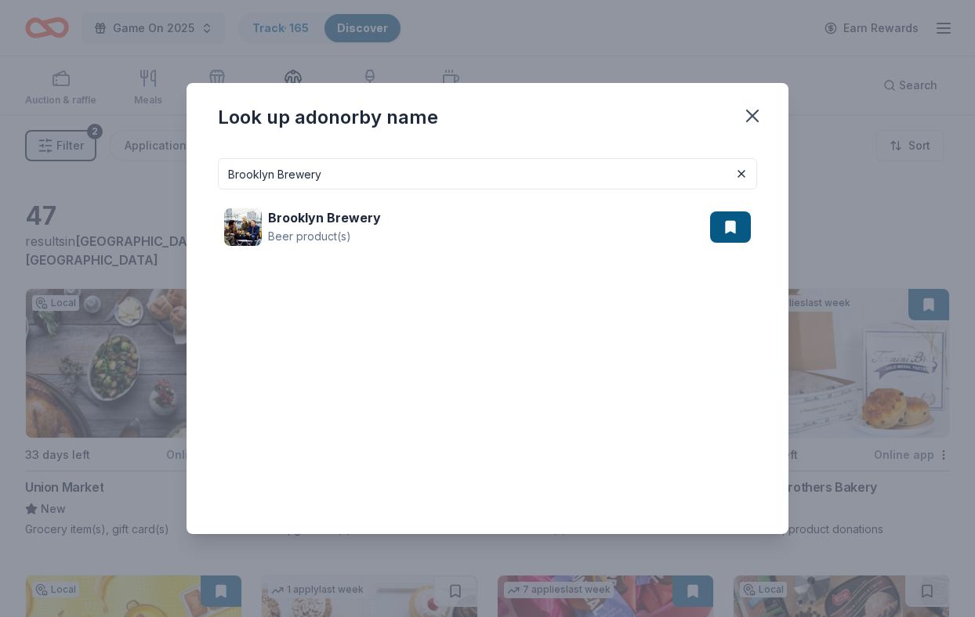
click at [353, 173] on input "Brooklyn Brewery" at bounding box center [487, 173] width 539 height 31
paste input "Cyclones"
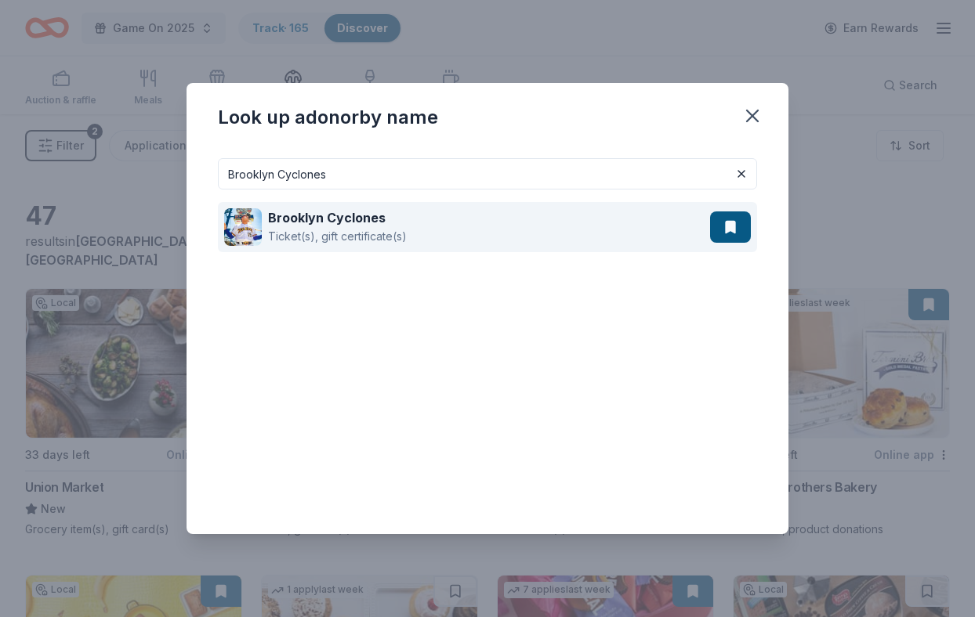
click at [393, 227] on div "Ticket(s), gift certificate(s)" at bounding box center [337, 236] width 139 height 19
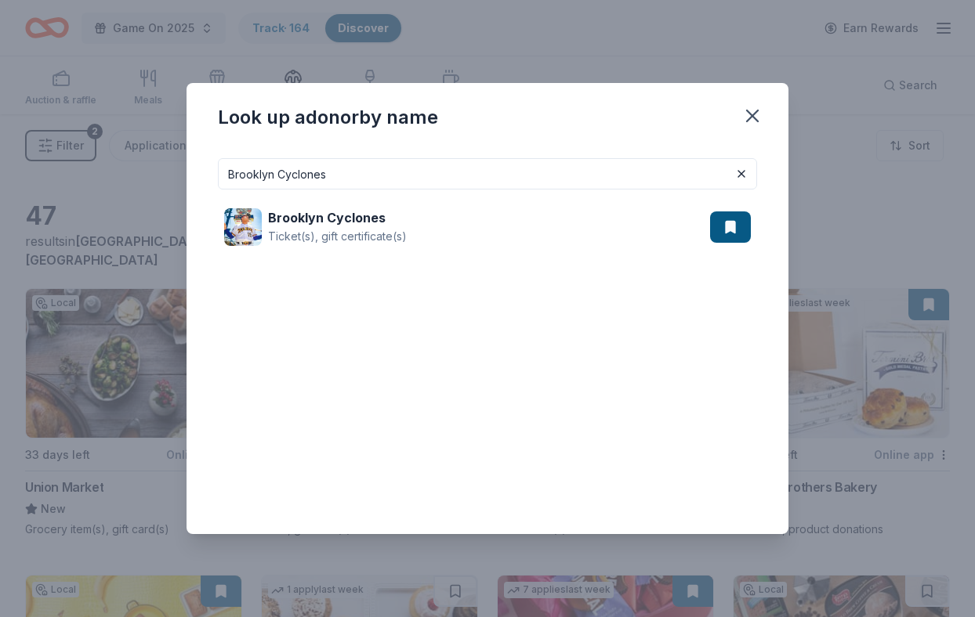
click at [400, 154] on div "Brooklyn Cyclones Brooklyn Cyclones Ticket(s), gift certificate(s)" at bounding box center [487, 340] width 602 height 389
click at [391, 170] on input "Brooklyn Cyclones" at bounding box center [487, 173] width 539 height 31
paste input "Net"
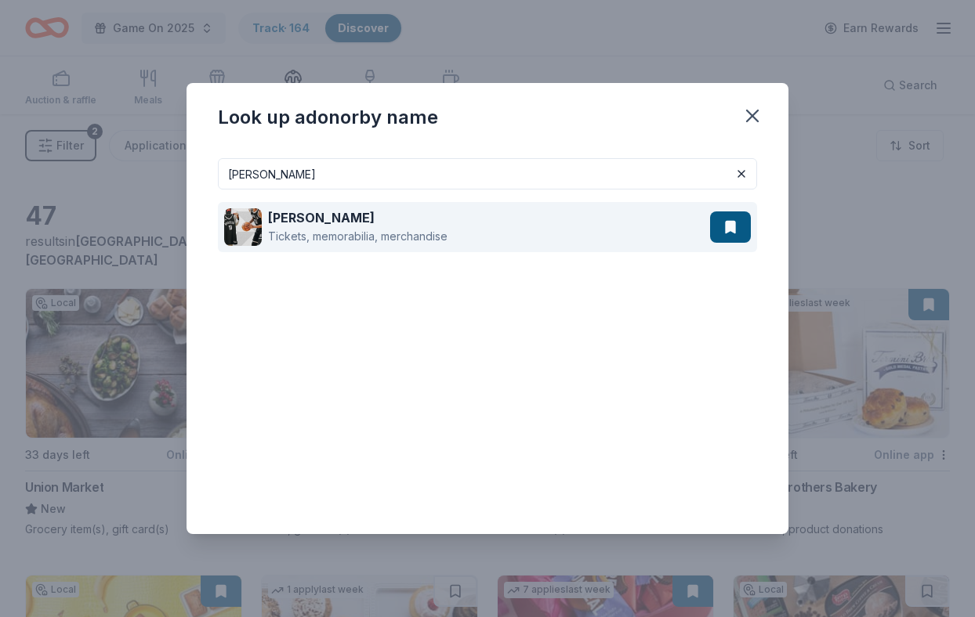
click at [485, 223] on div "[PERSON_NAME] Tickets, memorabilia, merchandise" at bounding box center [467, 227] width 486 height 50
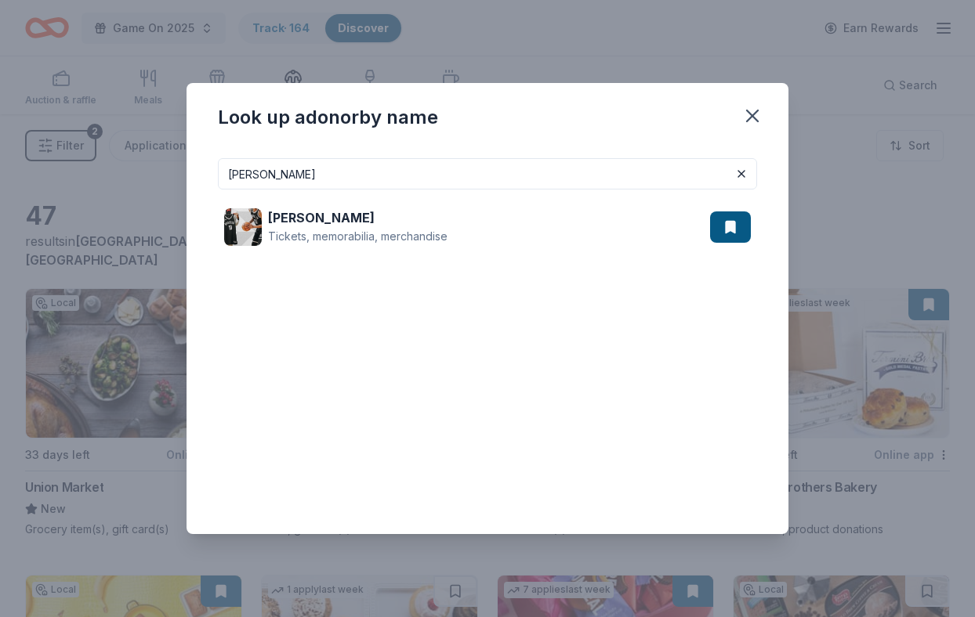
click at [330, 176] on input "[PERSON_NAME]" at bounding box center [487, 173] width 539 height 31
paste input "s Brother"
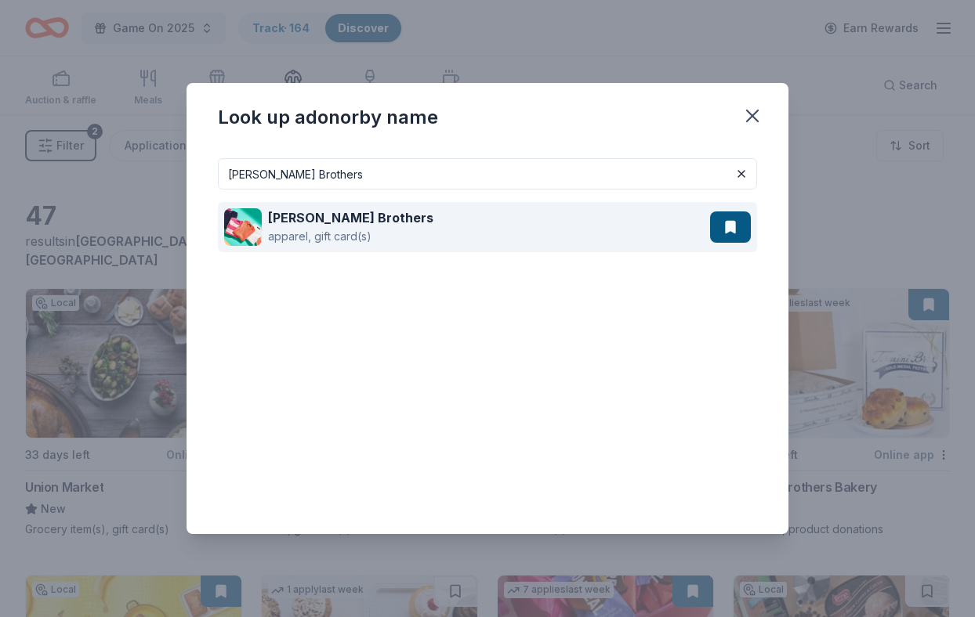
click at [362, 230] on div "apparel, gift card(s)" at bounding box center [350, 236] width 165 height 19
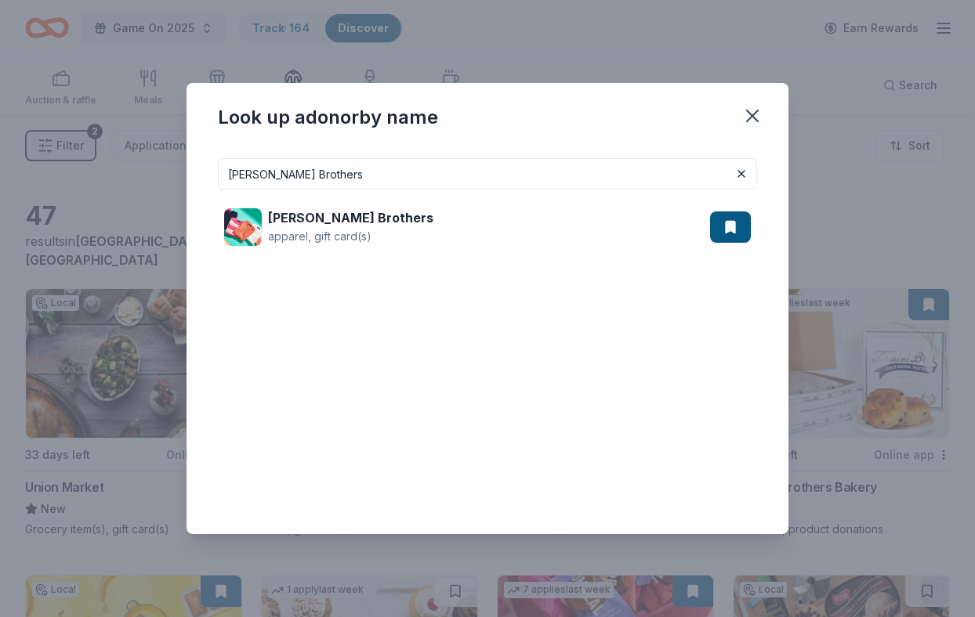
drag, startPoint x: 336, startPoint y: 179, endPoint x: 211, endPoint y: 178, distance: 125.4
click at [211, 178] on div "[PERSON_NAME] Brothers [PERSON_NAME] Brothers apparel, gift card(s)" at bounding box center [487, 340] width 602 height 389
paste input "uffalo Wild Wing"
type input "Buffalo Wild Wings"
click at [522, 252] on div "Buffalo Wild Wings Gift certificates" at bounding box center [487, 227] width 539 height 75
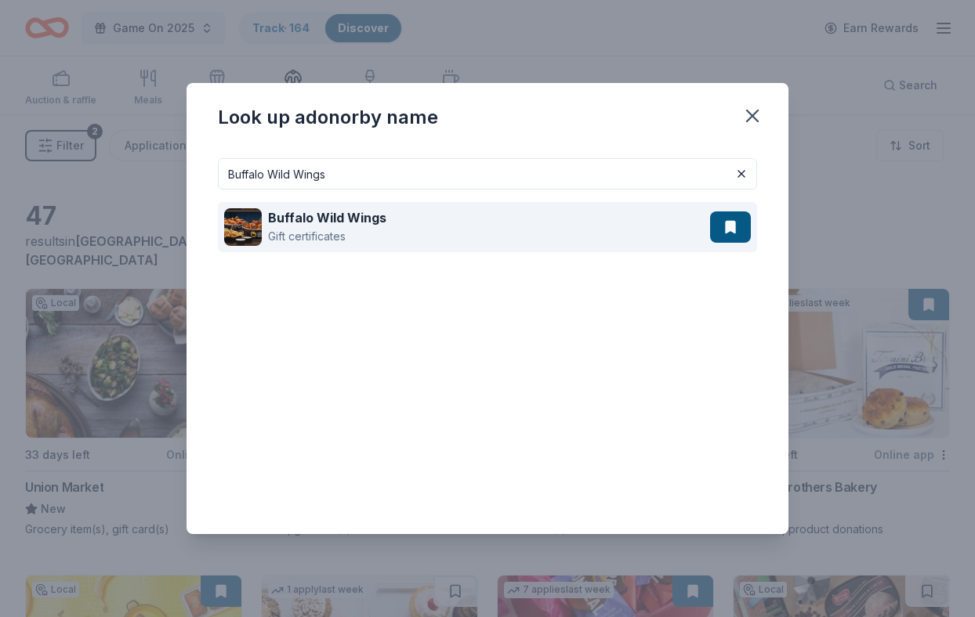
click at [530, 224] on div "Buffalo Wild Wings Gift certificates" at bounding box center [467, 227] width 486 height 50
